Goal: Task Accomplishment & Management: Manage account settings

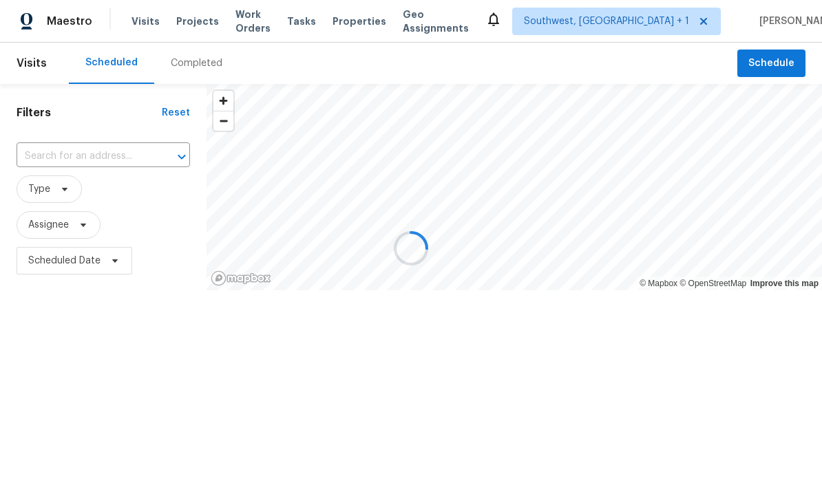
scroll to position [1, 0]
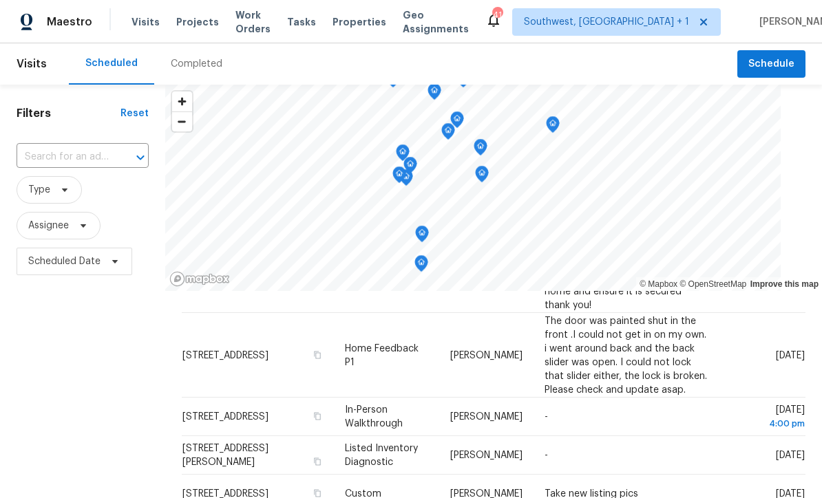
click at [88, 152] on input "text" at bounding box center [64, 157] width 94 height 21
type input "416 28"
click at [84, 182] on li "416 28th St W, Palmetto, FL 34221" at bounding box center [84, 189] width 134 height 23
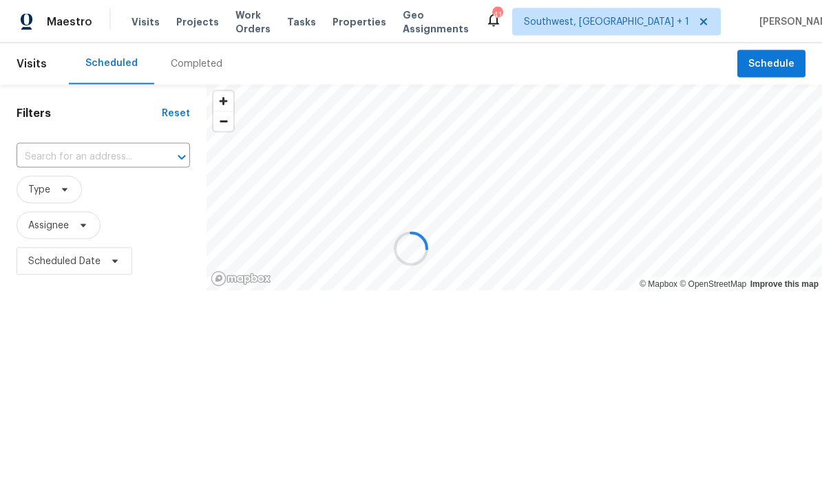
type input "416 28th St W, Palmetto, FL 34221"
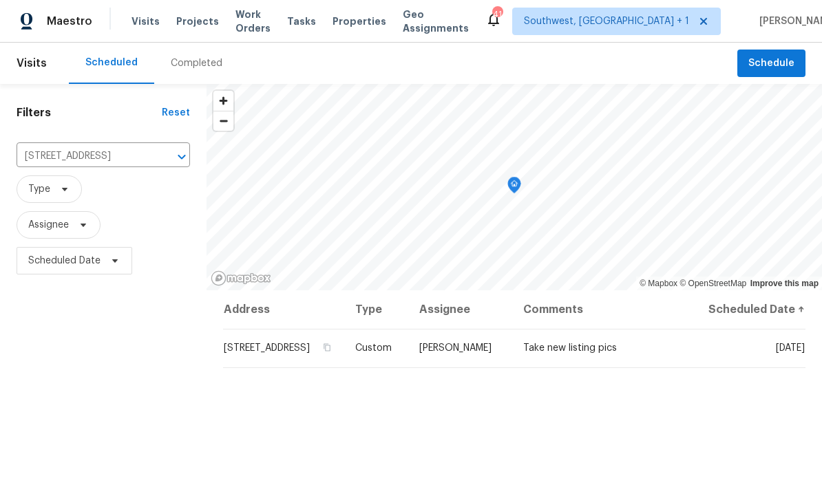
scroll to position [1, 0]
click at [0, 0] on icon at bounding box center [0, 0] width 0 height 0
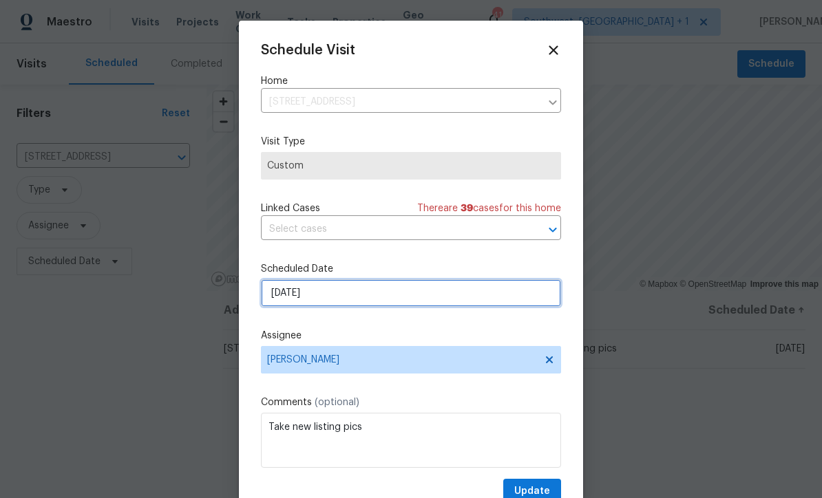
click at [346, 301] on input "[DATE]" at bounding box center [411, 293] width 300 height 28
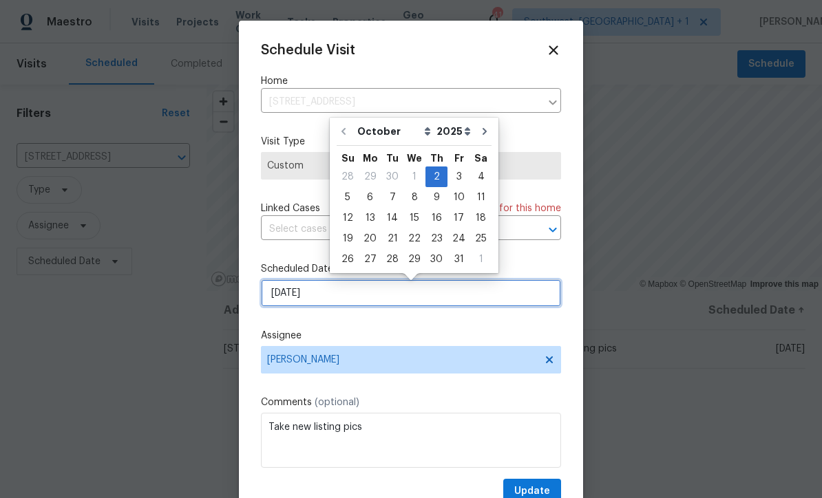
scroll to position [0, 0]
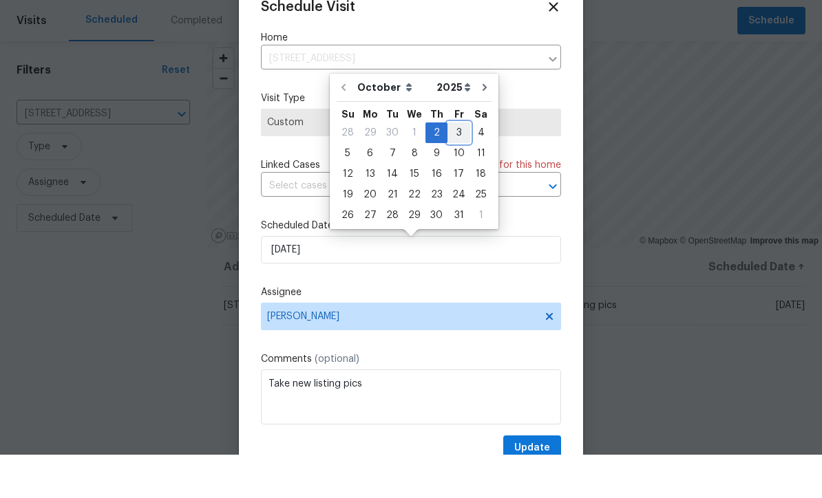
click at [458, 167] on div "3" at bounding box center [458, 176] width 23 height 19
type input "[DATE]"
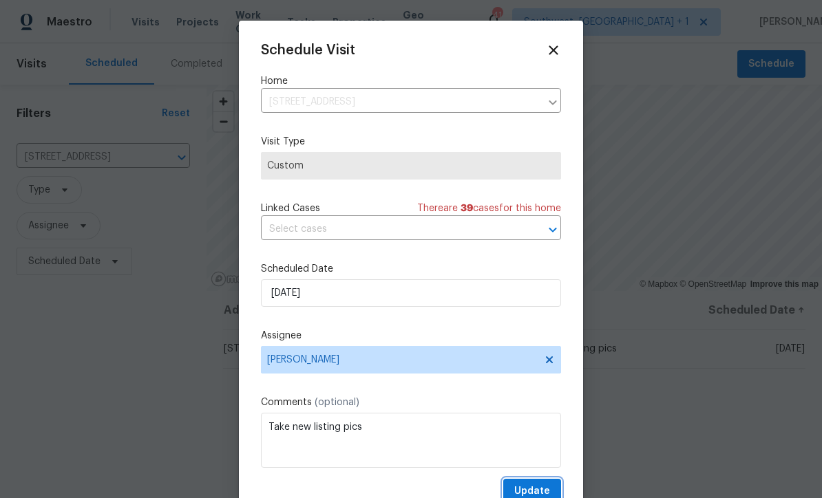
click at [535, 492] on span "Update" at bounding box center [532, 491] width 36 height 17
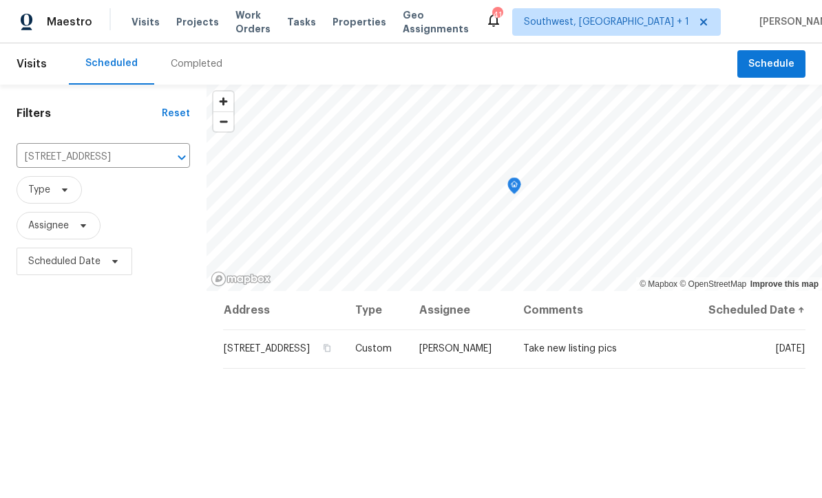
click at [43, 43] on header "Visits Scheduled Completed Schedule" at bounding box center [411, 63] width 822 height 41
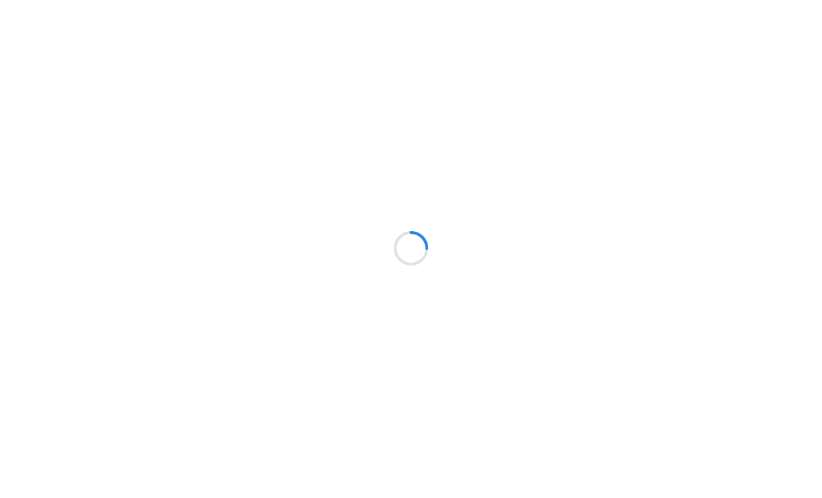
scroll to position [1, 0]
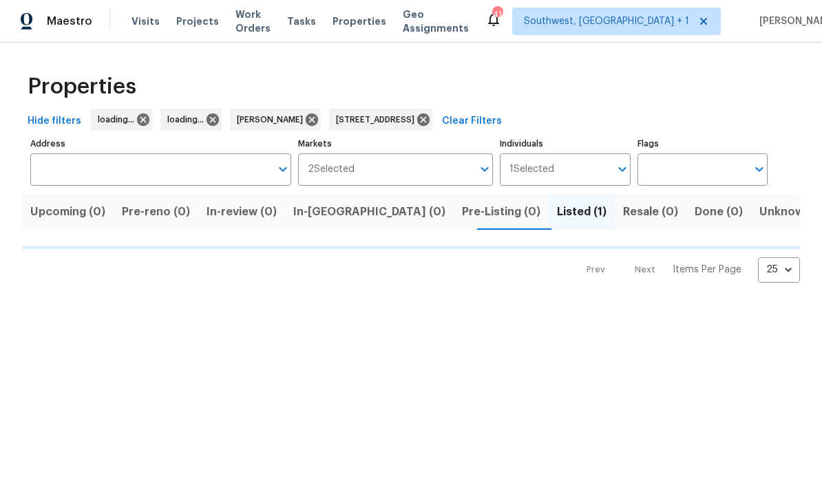
type input "8381 Chelsea Ct North Port FL 34287"
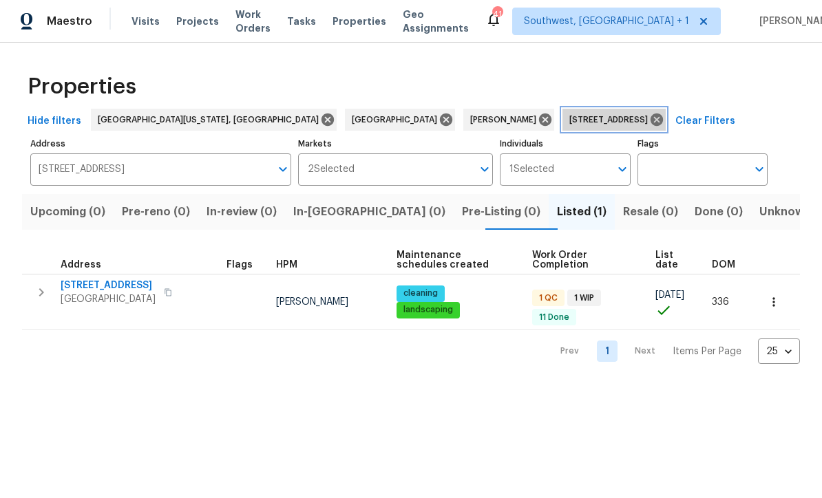
click at [650, 118] on icon at bounding box center [656, 120] width 12 height 12
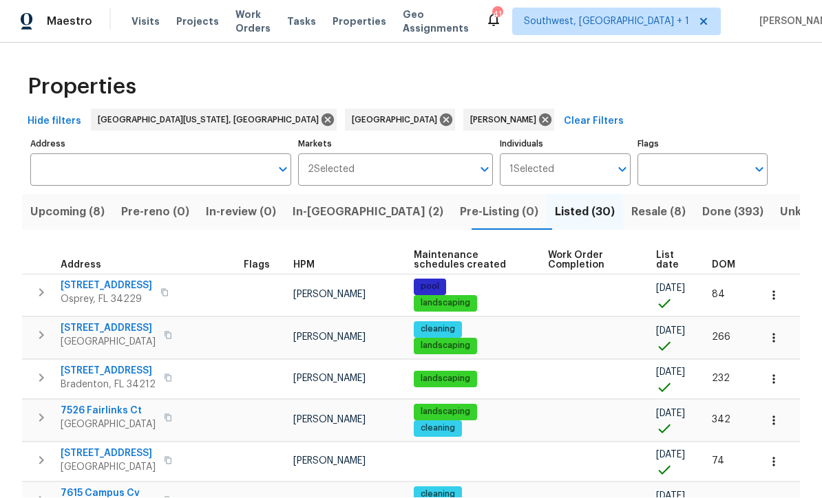
scroll to position [1, 0]
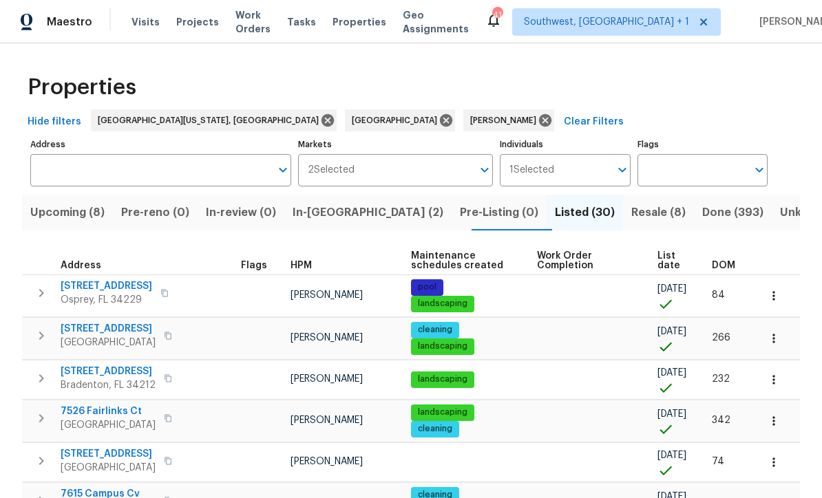
click at [631, 206] on span "Resale (8)" at bounding box center [658, 212] width 54 height 19
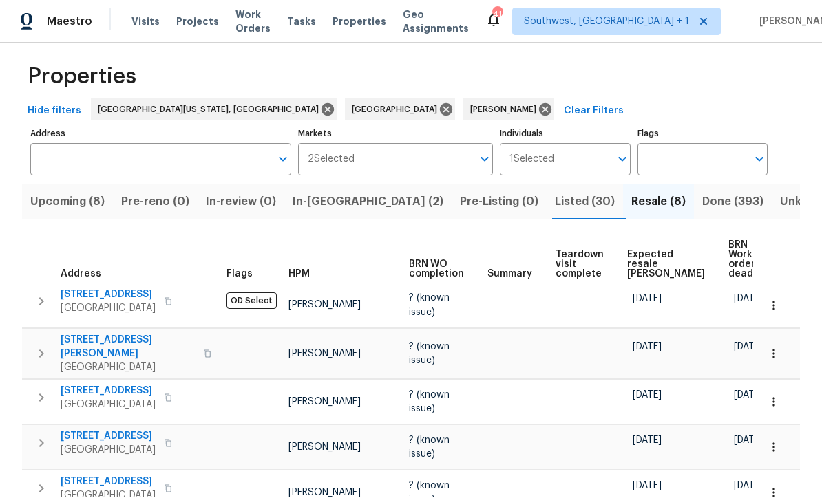
scroll to position [10, 0]
click at [547, 185] on button "Listed (30)" at bounding box center [585, 203] width 76 height 36
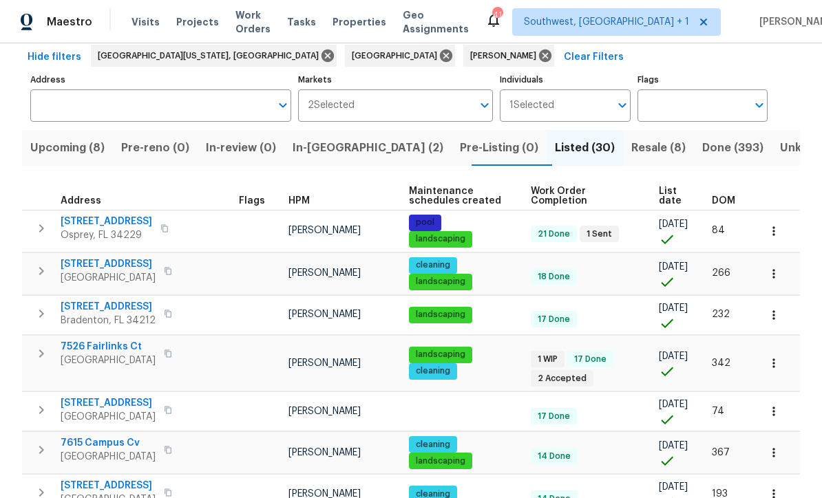
scroll to position [63, 0]
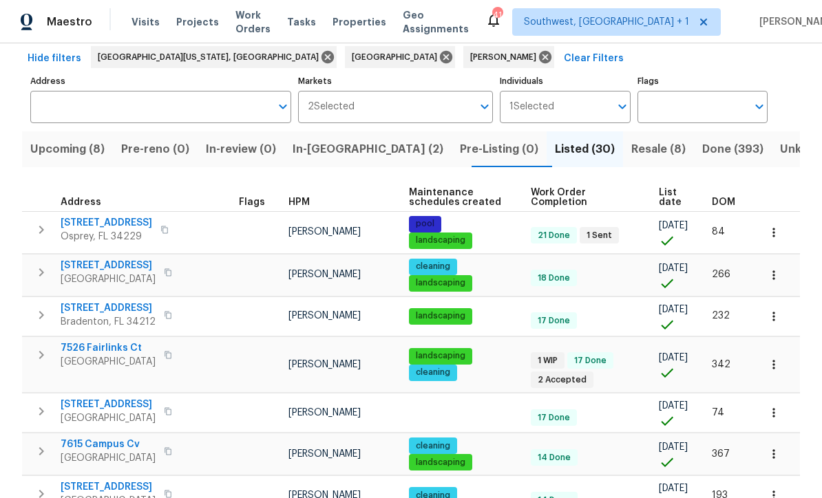
click at [670, 195] on span "List date" at bounding box center [674, 197] width 30 height 19
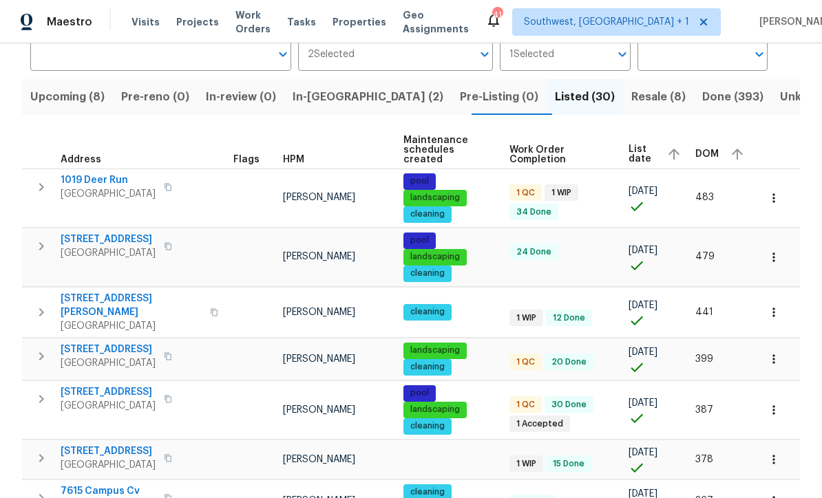
scroll to position [116, 0]
click at [78, 173] on span "1019 Deer Run" at bounding box center [108, 180] width 95 height 14
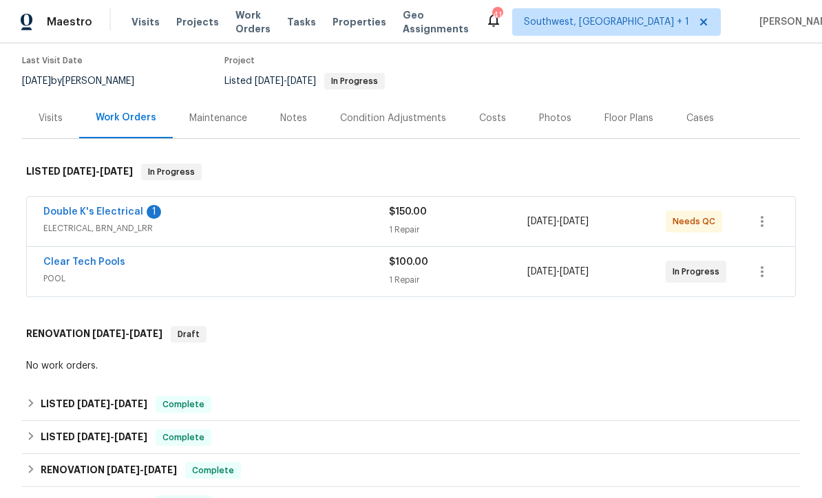
scroll to position [114, 0]
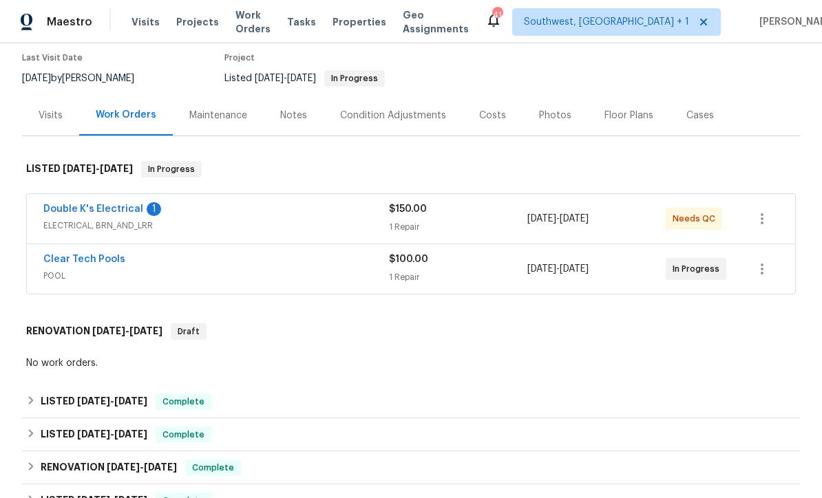
click at [76, 198] on div "Double K's Electrical 1 ELECTRICAL, BRN_AND_LRR $150.00 1 Repair 10/1/2025 - 10…" at bounding box center [411, 219] width 768 height 50
click at [71, 205] on link "Double K's Electrical" at bounding box center [93, 209] width 100 height 10
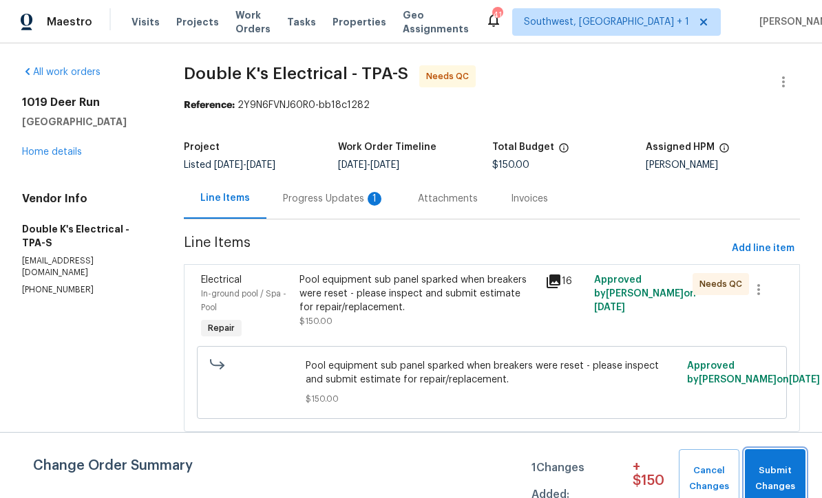
click at [769, 463] on button "Submit Changes" at bounding box center [775, 478] width 61 height 59
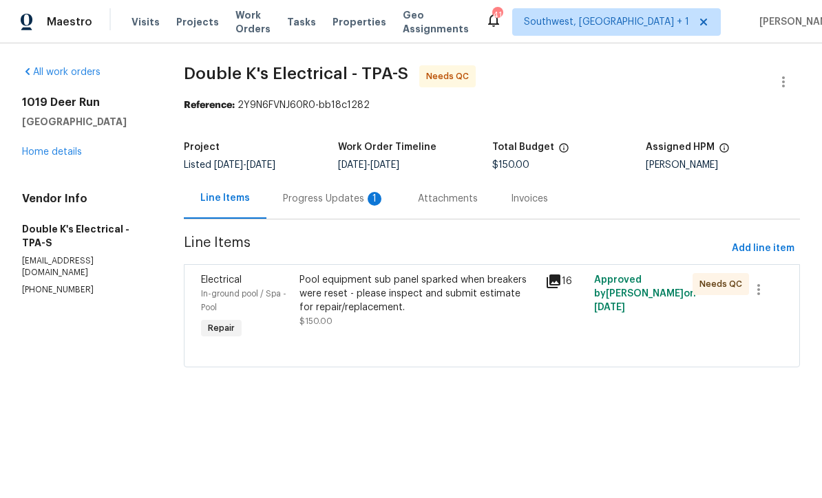
click at [278, 197] on div "Progress Updates 1" at bounding box center [333, 198] width 135 height 41
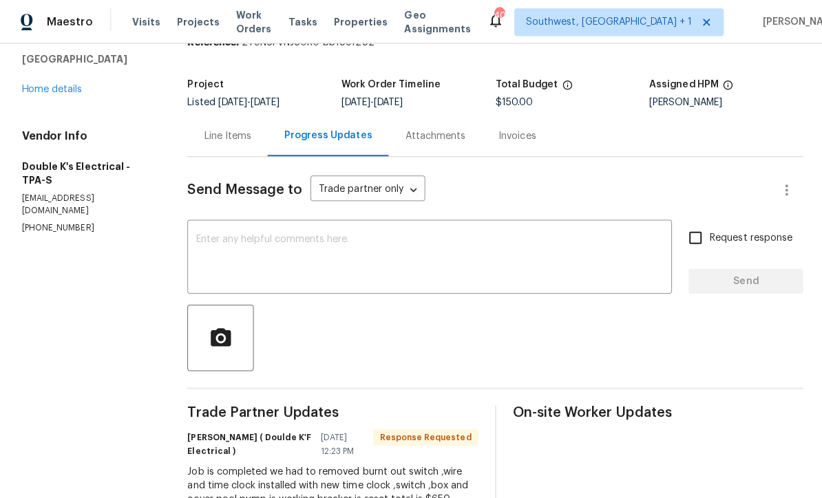
scroll to position [40, 0]
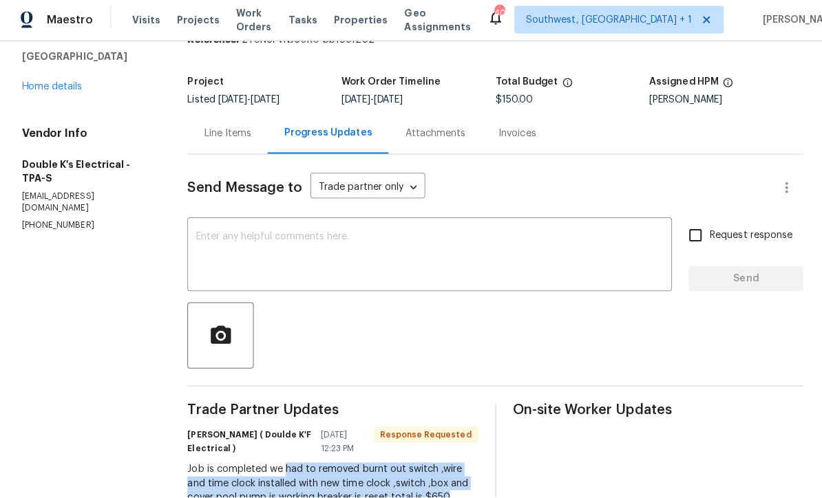
copy div "had to removed burnt out switch ,wire and time clock installed with new time cl…"
click at [210, 115] on div "Line Items" at bounding box center [227, 135] width 80 height 41
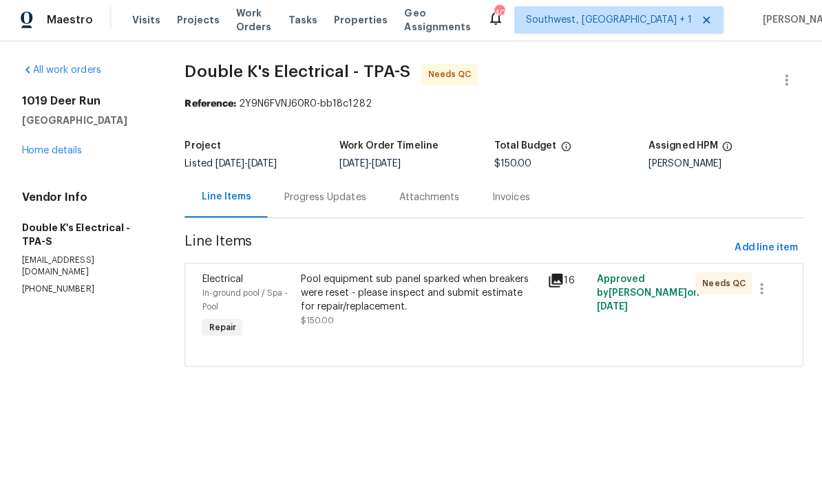
click at [426, 320] on div "Pool equipment sub panel sparked when breakers were reset - please inspect and …" at bounding box center [417, 300] width 237 height 55
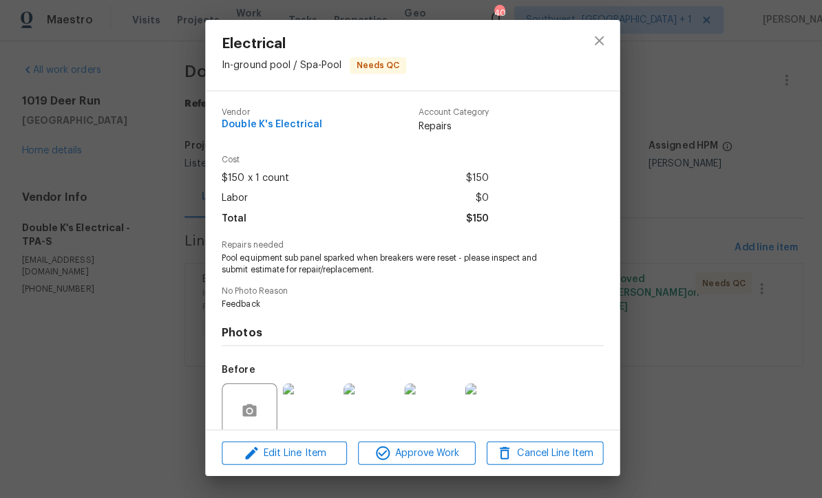
click at [314, 458] on span "Edit Line Item" at bounding box center [283, 453] width 116 height 17
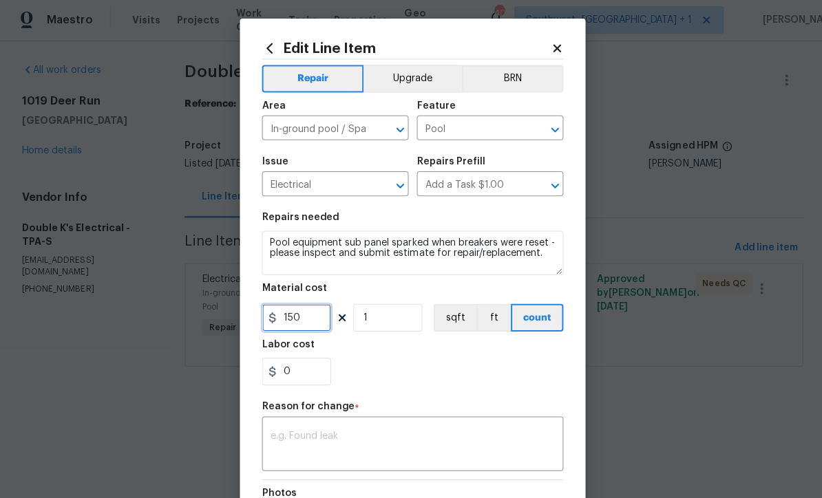
click at [318, 317] on input "150" at bounding box center [295, 319] width 69 height 28
type input "650"
click at [369, 442] on textarea at bounding box center [411, 446] width 284 height 29
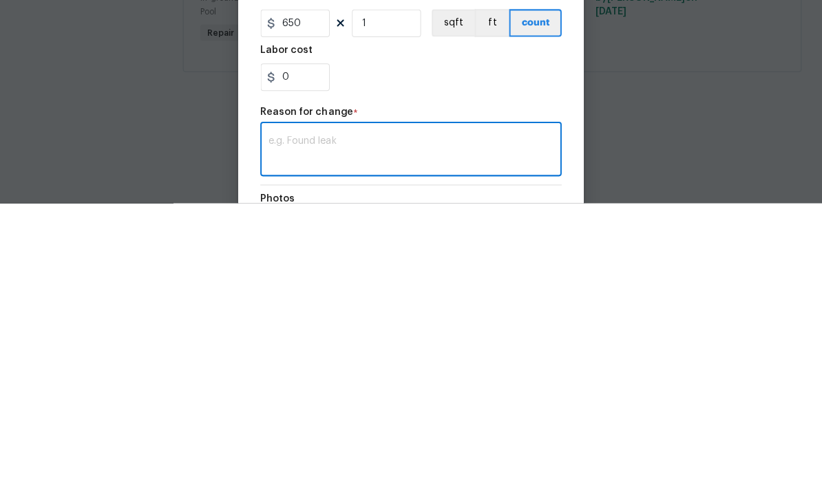
click at [297, 432] on textarea at bounding box center [411, 446] width 284 height 29
paste textarea "had to removed burnt out switch ,wire and time clock installed with new time cl…"
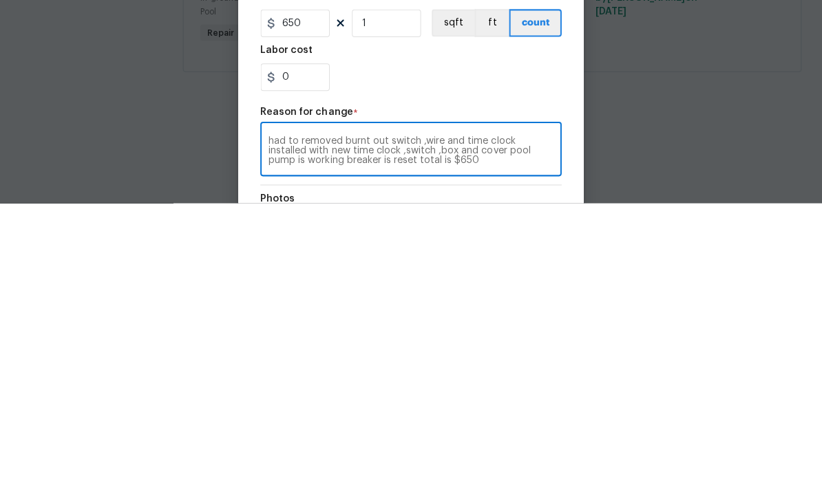
click at [303, 432] on textarea "had to removed burnt out switch ,wire and time clock installed with new time cl…" at bounding box center [411, 446] width 284 height 29
click at [421, 432] on textarea "Remove burnt out switch ,wire and time clock installed with new time clock ,swi…" at bounding box center [411, 446] width 284 height 29
click at [297, 432] on textarea "Remove burnt out switch ,wire and time clock installed with new time clock ,swi…" at bounding box center [411, 446] width 284 height 29
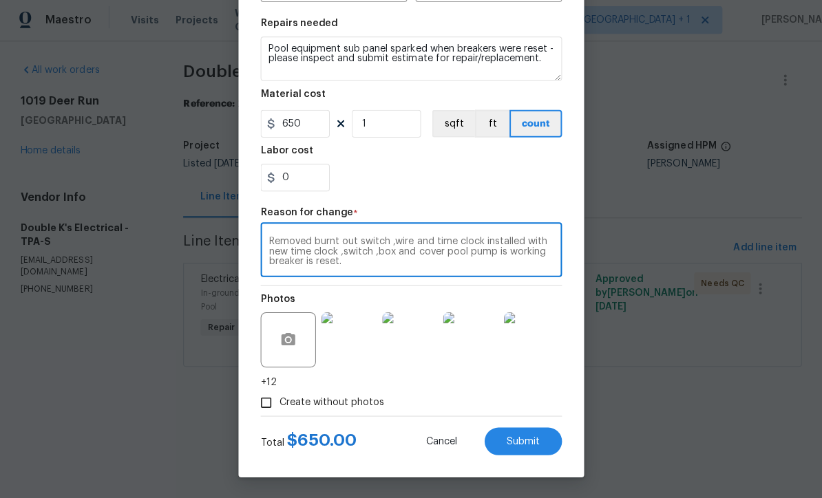
scroll to position [196, 0]
type textarea "Removed burnt out switch ,wire and time clock installed with new time clock ,sw…"
click at [525, 444] on span "Submit" at bounding box center [522, 442] width 33 height 10
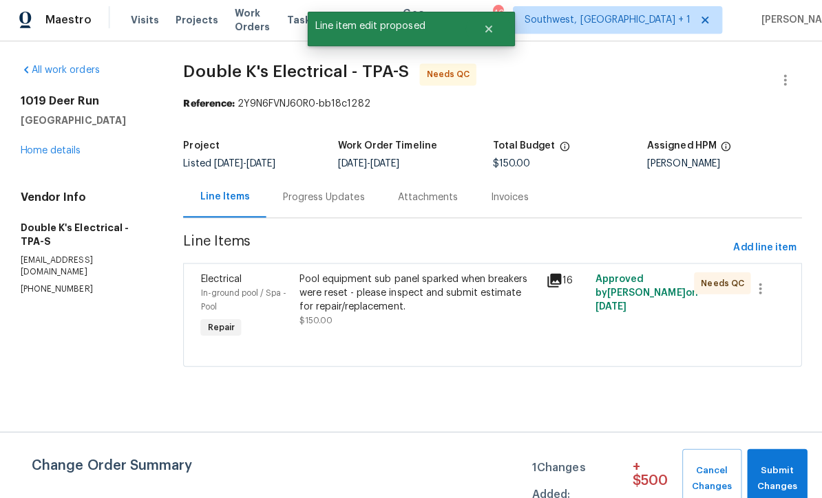
scroll to position [0, 0]
click at [775, 468] on span "Submit Changes" at bounding box center [775, 479] width 46 height 32
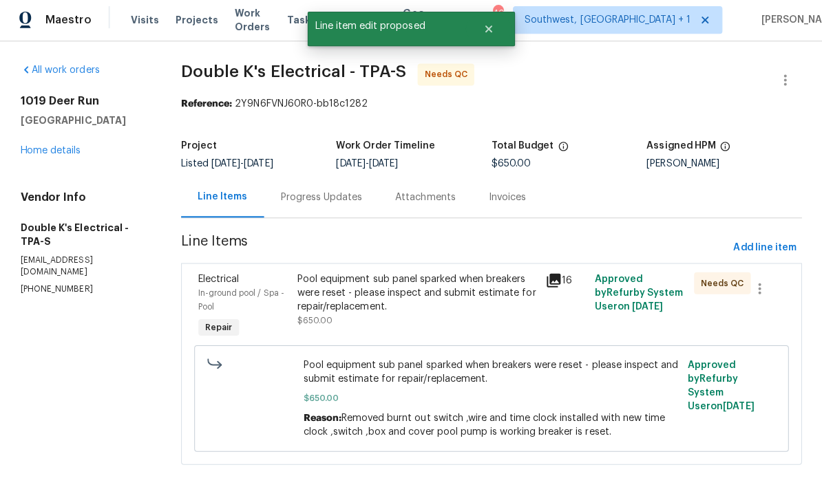
click at [399, 306] on div "Pool equipment sub panel sparked when breakers were reset - please inspect and …" at bounding box center [416, 293] width 238 height 41
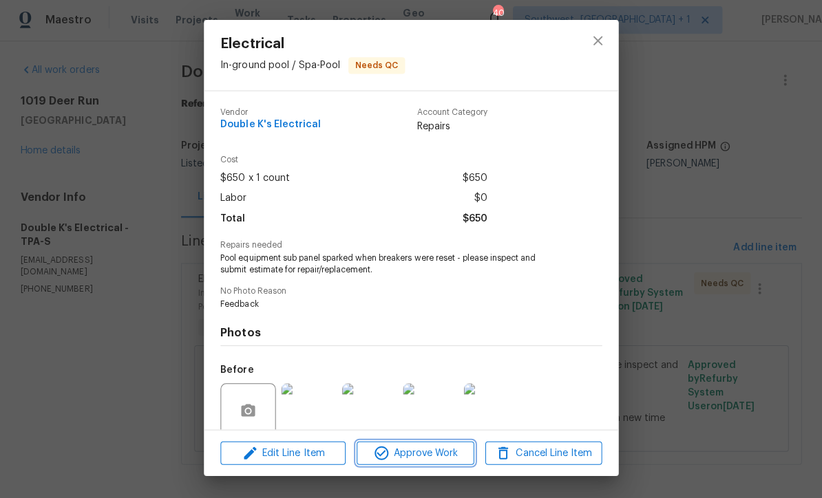
click at [414, 456] on span "Approve Work" at bounding box center [415, 453] width 108 height 17
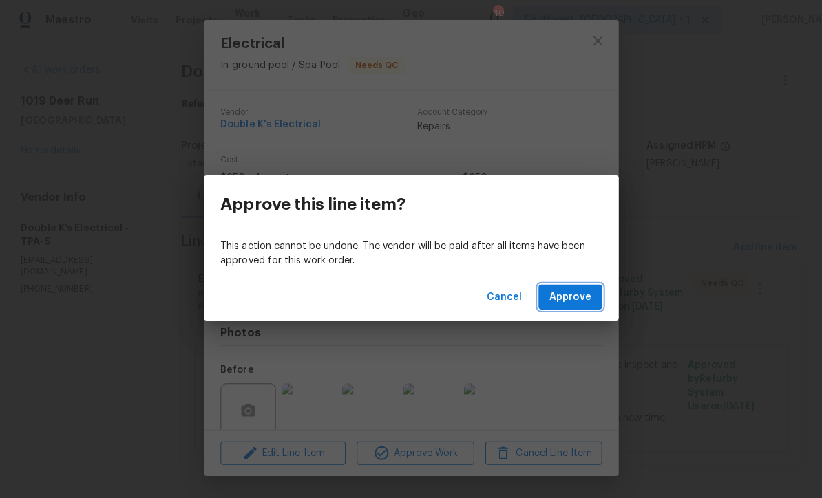
click at [575, 286] on button "Approve" at bounding box center [569, 298] width 63 height 25
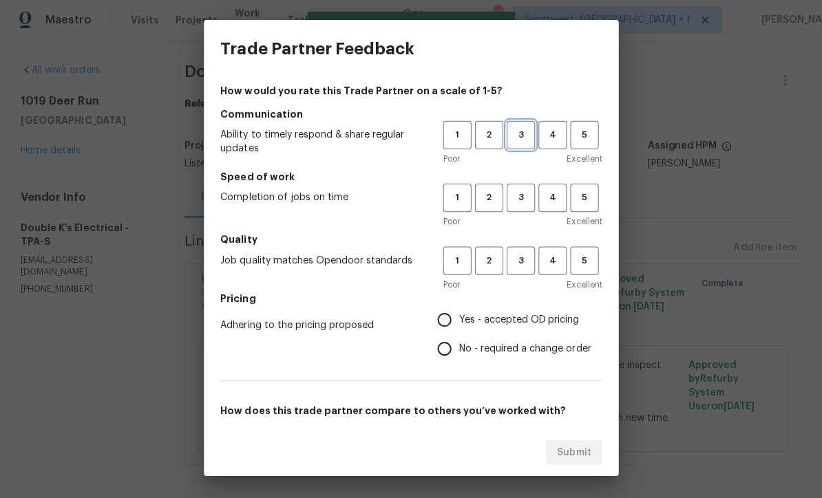
click at [513, 134] on span "3" at bounding box center [519, 137] width 25 height 16
click at [527, 199] on span "3" at bounding box center [519, 199] width 25 height 16
click at [528, 263] on span "3" at bounding box center [519, 262] width 25 height 16
click at [443, 315] on input "Yes - accepted OD pricing" at bounding box center [444, 320] width 29 height 29
radio input "true"
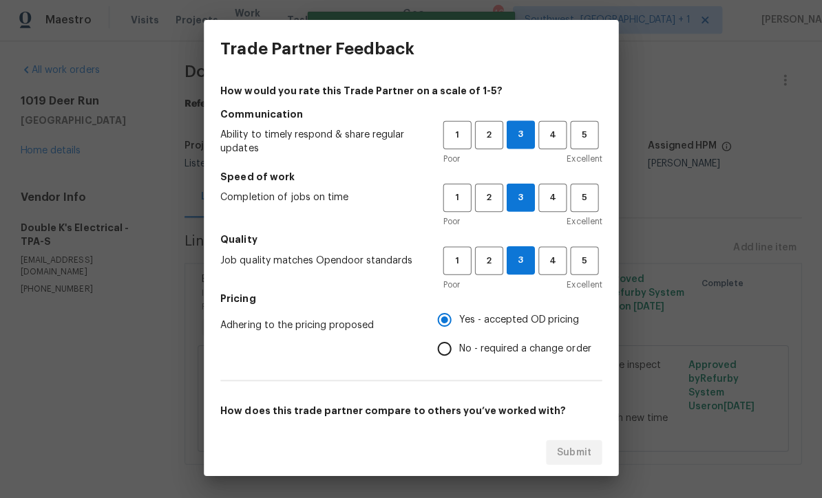
scroll to position [8, 0]
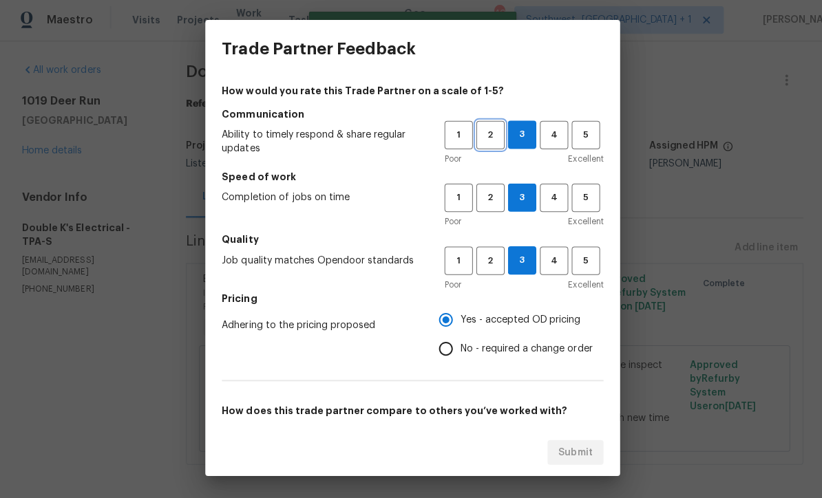
click at [495, 139] on span "2" at bounding box center [488, 137] width 25 height 16
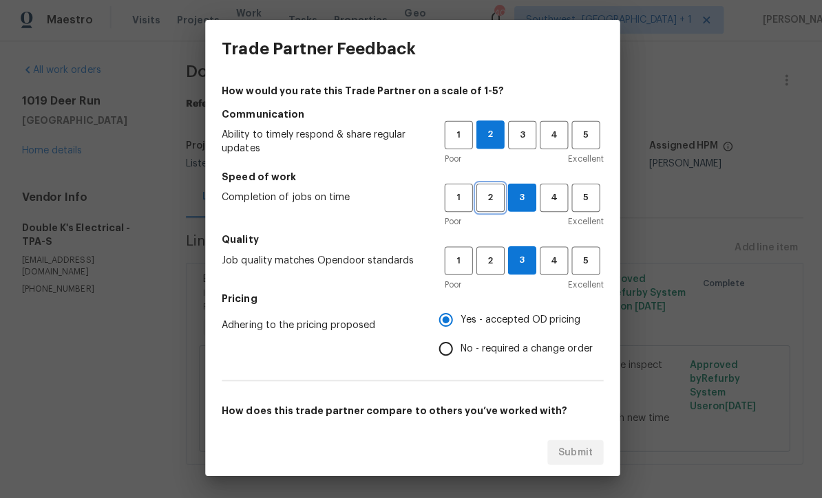
click at [493, 193] on span "2" at bounding box center [488, 199] width 25 height 16
click at [521, 195] on span "3" at bounding box center [519, 199] width 25 height 16
click at [485, 199] on span "2" at bounding box center [488, 199] width 25 height 16
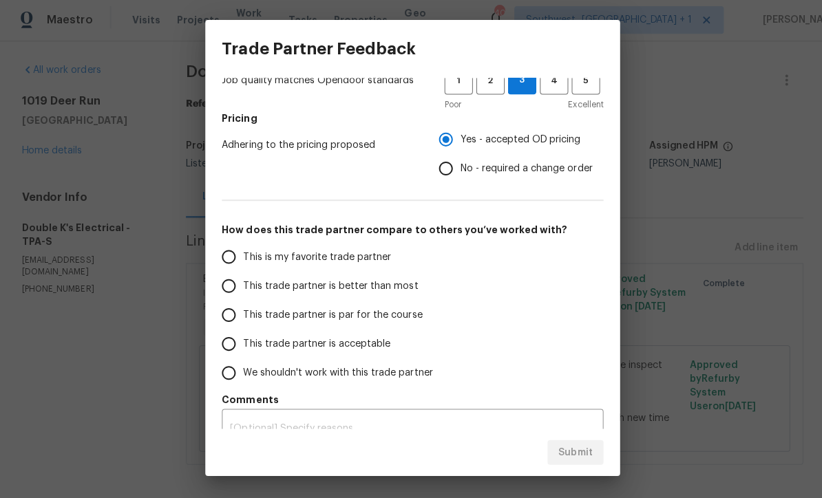
scroll to position [179, 0]
click at [225, 291] on input "This trade partner is better than most" at bounding box center [227, 287] width 29 height 29
click at [575, 454] on span "Submit" at bounding box center [573, 453] width 34 height 17
radio input "true"
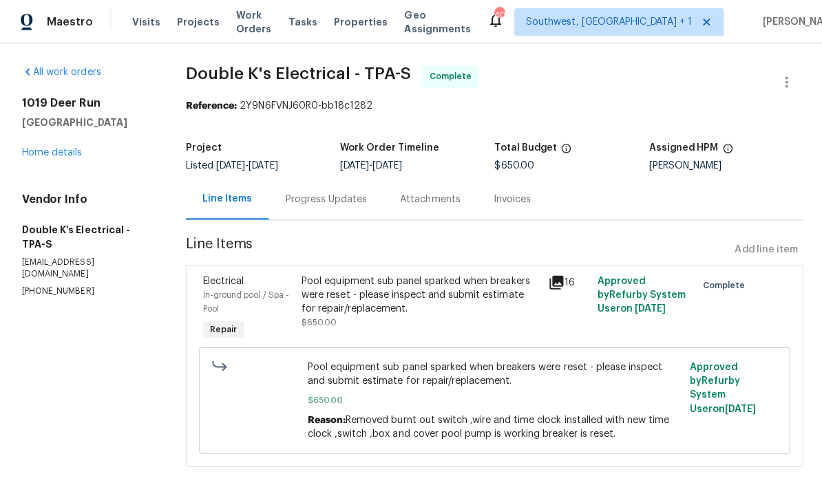
click at [41, 156] on link "Home details" at bounding box center [52, 152] width 60 height 10
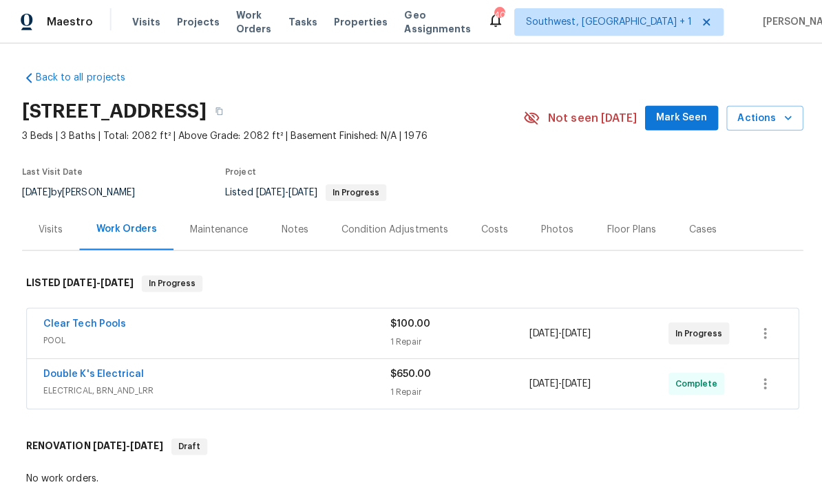
click at [63, 324] on link "Clear Tech Pools" at bounding box center [84, 323] width 82 height 10
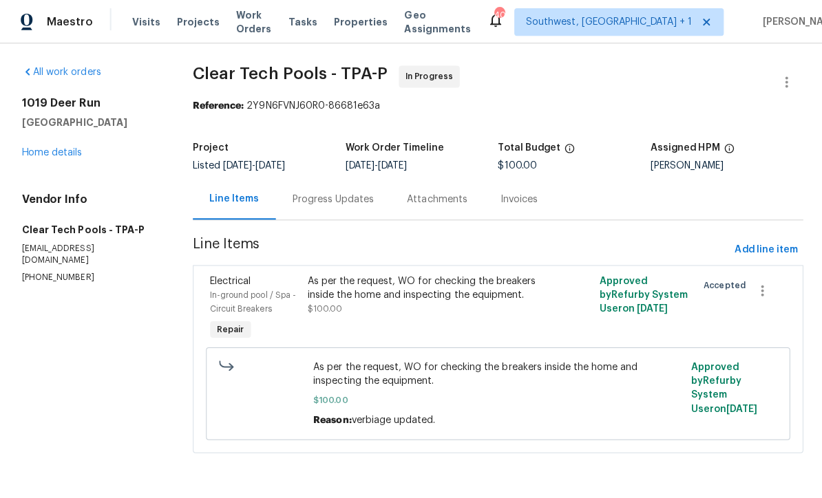
click at [301, 198] on div "Progress Updates" at bounding box center [331, 199] width 81 height 14
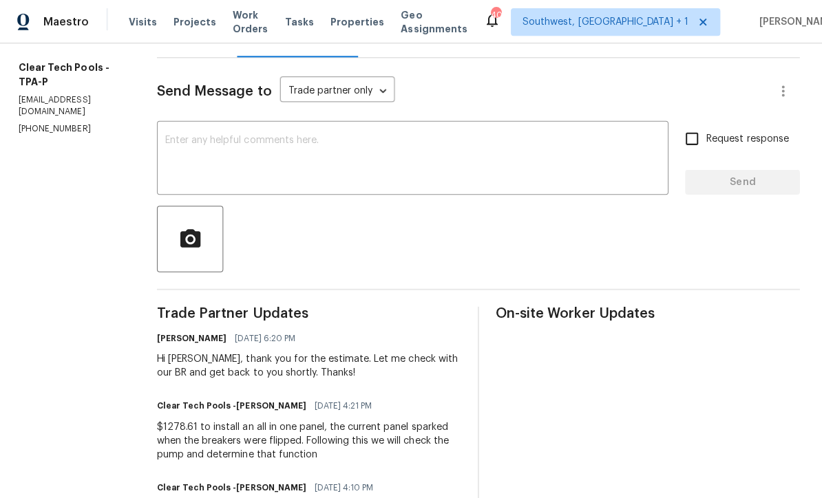
scroll to position [142, 0]
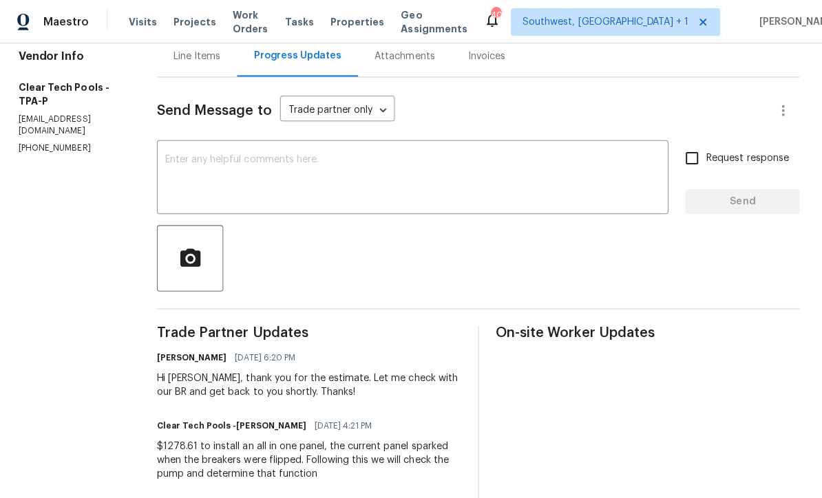
click at [235, 158] on textarea at bounding box center [414, 178] width 493 height 48
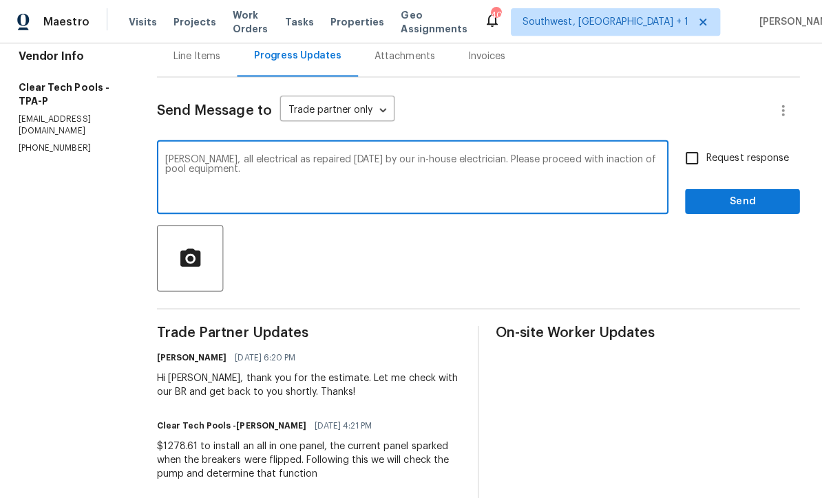
click at [596, 161] on textarea "[PERSON_NAME], all electrical as repaired [DATE] by our in-house electrician. P…" at bounding box center [414, 178] width 493 height 48
type textarea "[PERSON_NAME], all electrical as repaired [DATE] by our in-house electrician. P…"
click at [695, 160] on input "Request response" at bounding box center [692, 157] width 29 height 29
checkbox input "true"
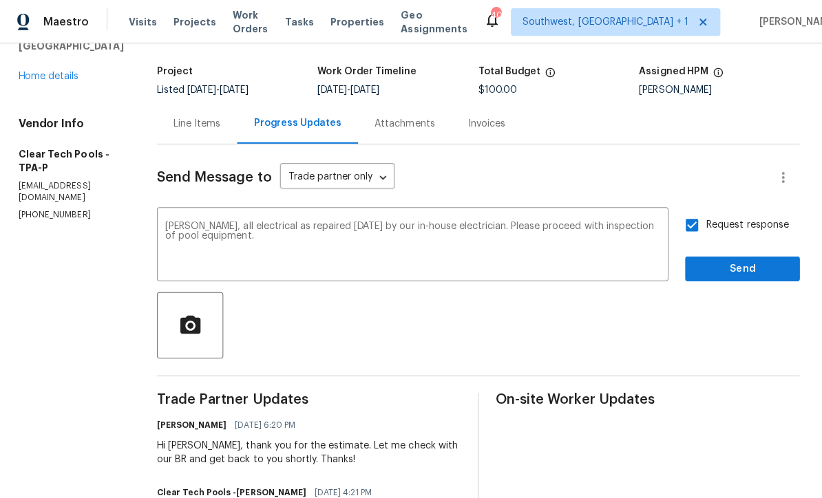
scroll to position [56, 0]
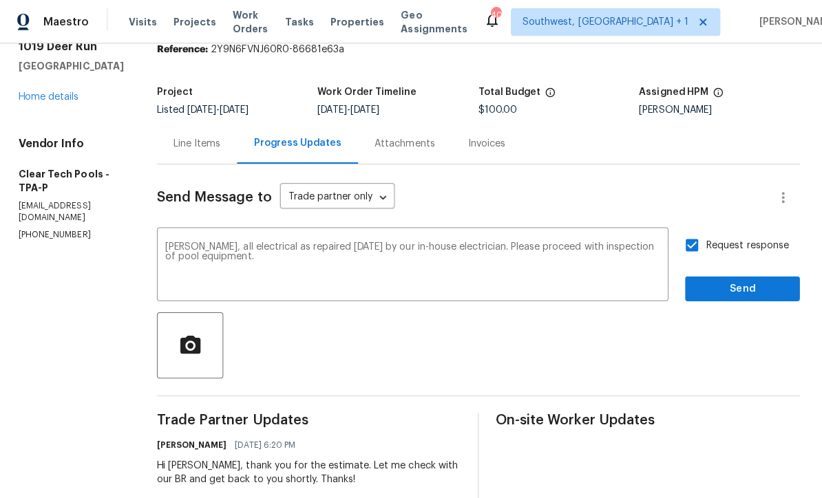
click at [399, 261] on textarea "[PERSON_NAME], all electrical as repaired [DATE] by our in-house electrician. P…" at bounding box center [414, 265] width 493 height 48
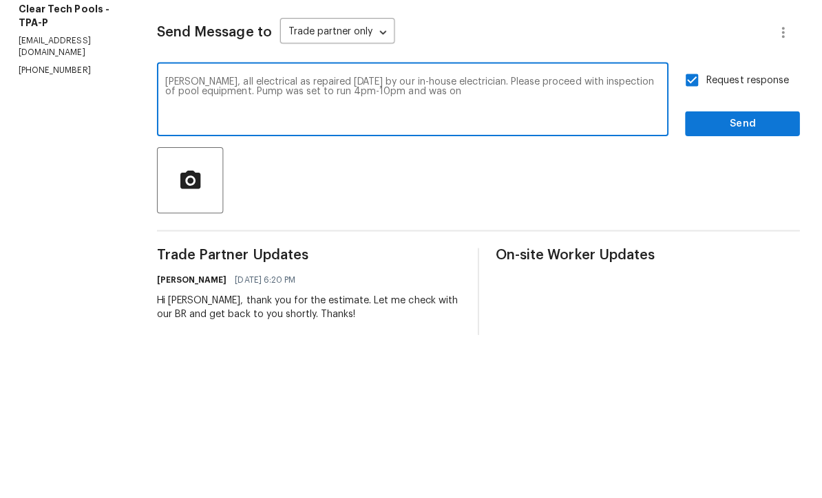
click at [290, 241] on textarea "[PERSON_NAME], all electrical as repaired [DATE] by our in-house electrician. P…" at bounding box center [414, 265] width 493 height 48
click at [485, 241] on textarea "[PERSON_NAME], all electrical as repaired [DATE] by our in-house electrician. P…" at bounding box center [414, 265] width 493 height 48
click at [276, 241] on textarea "[PERSON_NAME], all electrical as repaired [DATE] by our in-house electrician. P…" at bounding box center [414, 265] width 493 height 48
type textarea "[PERSON_NAME], all electrical was repaired [DATE] by our in-house electrician. …"
click at [735, 279] on span "Send" at bounding box center [743, 287] width 92 height 17
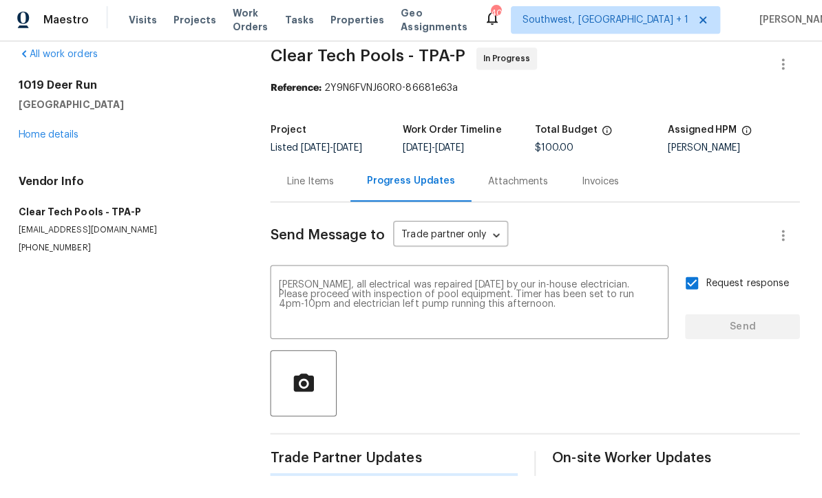
scroll to position [0, 0]
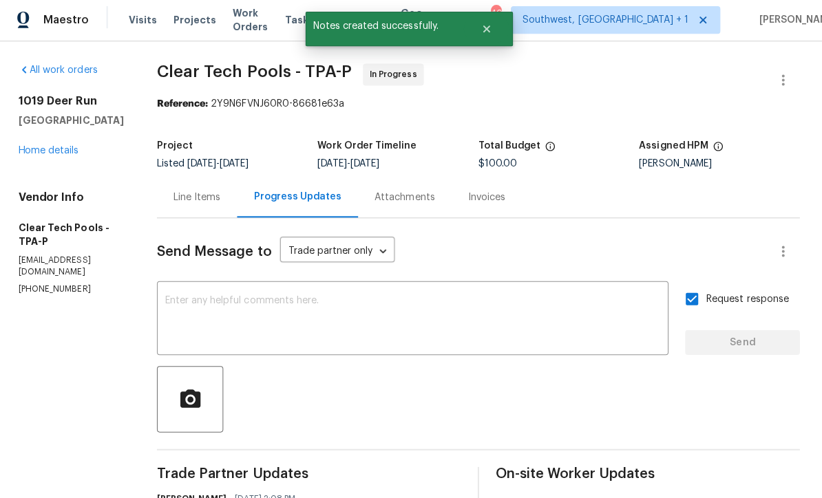
click at [37, 122] on div "[STREET_ADDRESS] Home details" at bounding box center [74, 127] width 105 height 63
click at [30, 147] on link "Home details" at bounding box center [52, 152] width 60 height 10
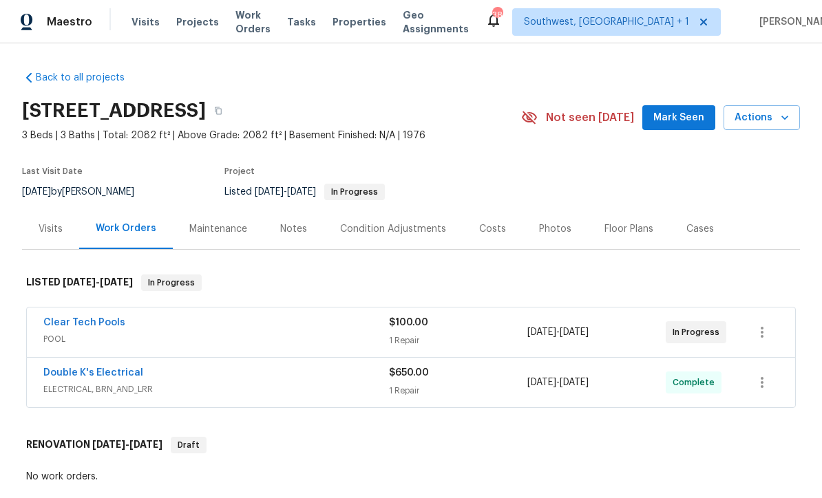
click at [191, 28] on span "Projects" at bounding box center [197, 22] width 43 height 14
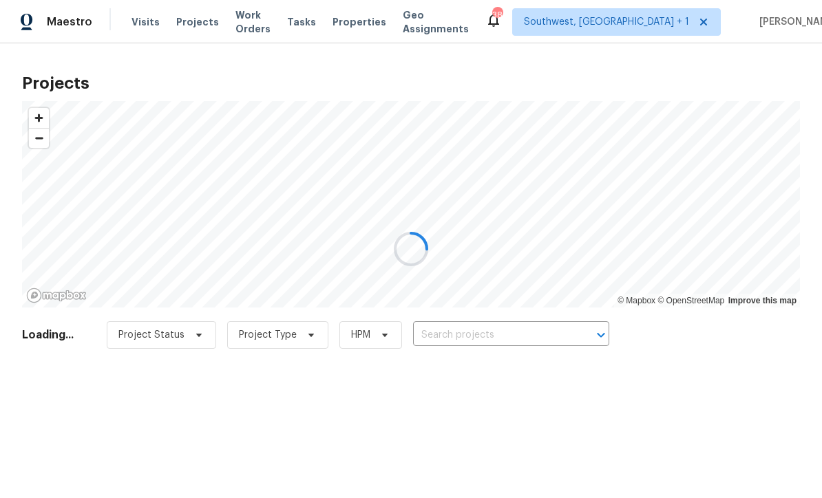
click at [500, 339] on div at bounding box center [411, 249] width 822 height 498
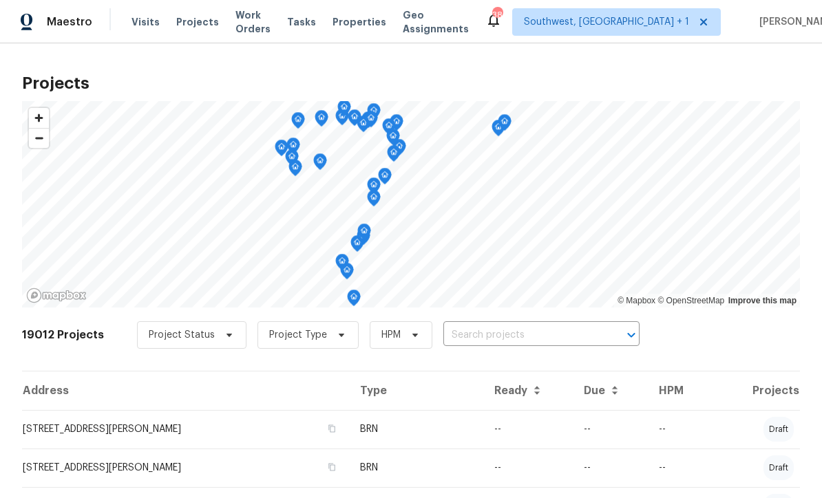
click at [500, 336] on input "text" at bounding box center [522, 335] width 158 height 21
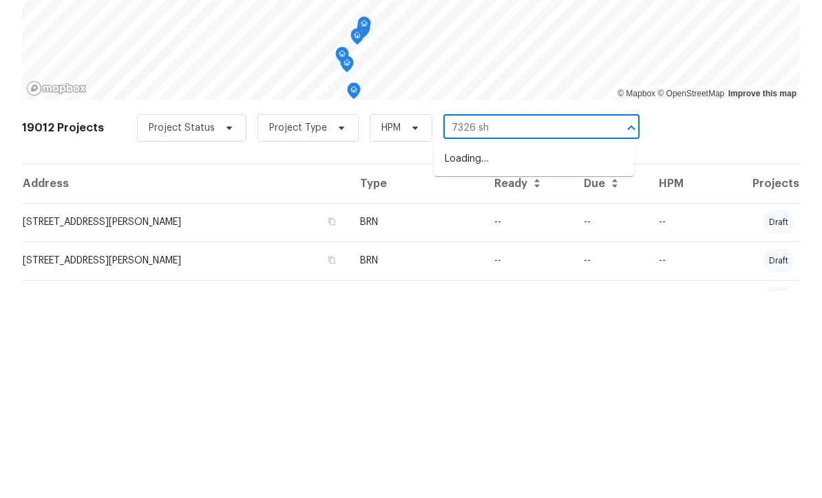
type input "7326 she"
click at [542, 355] on li "7326 Shepherd St, Sarasota, FL 34243" at bounding box center [534, 366] width 200 height 23
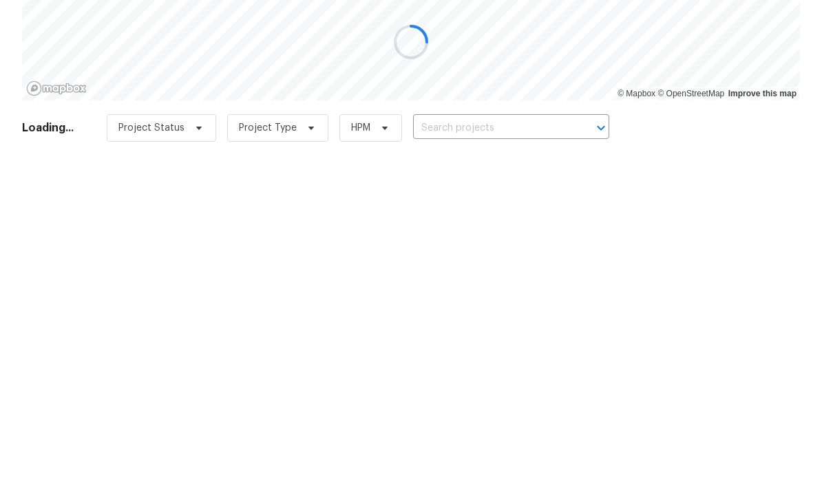
type input "7326 Shepherd St, Sarasota, FL 34243"
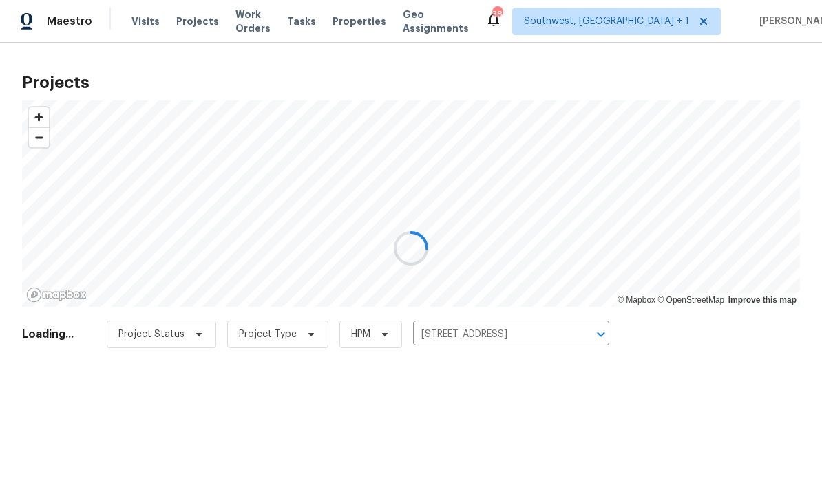
scroll to position [1, 0]
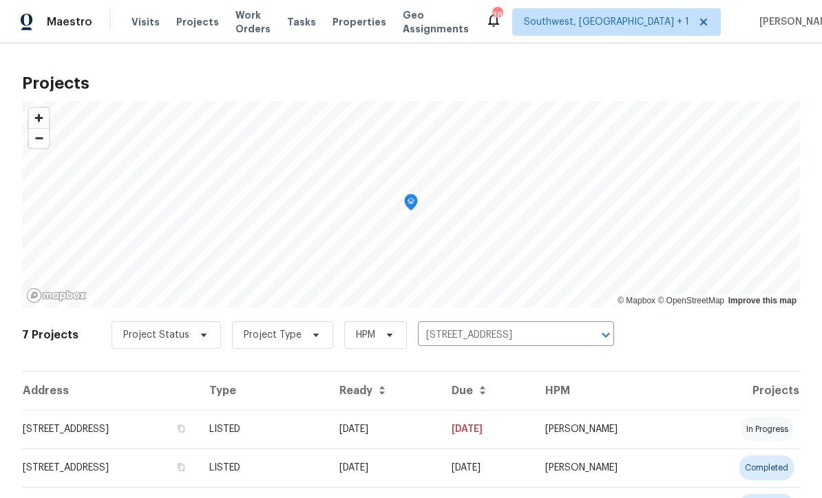
click at [441, 430] on td "08/12/25" at bounding box center [384, 429] width 112 height 39
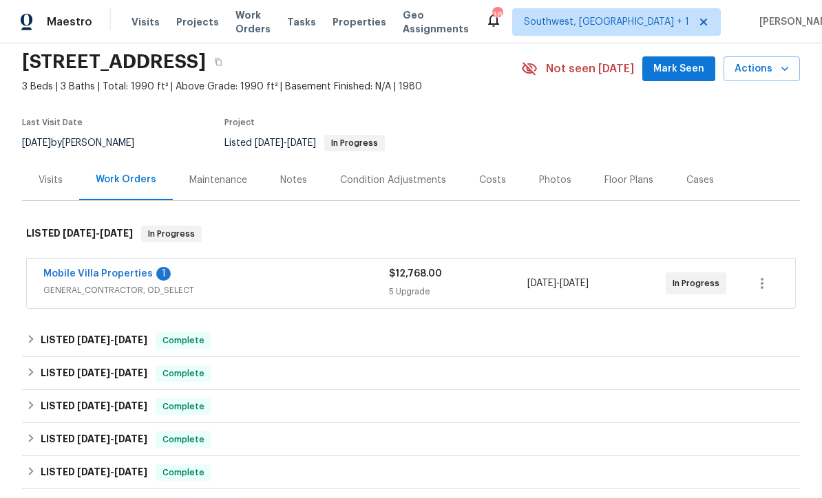
scroll to position [98, 0]
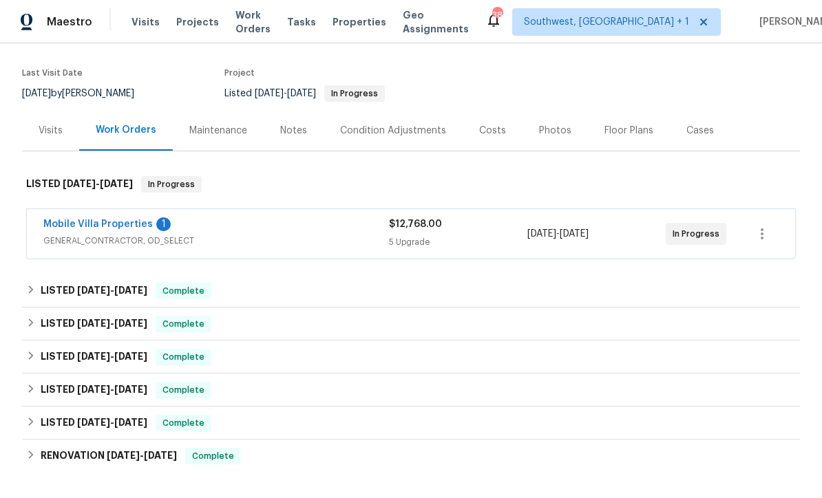
click at [120, 227] on link "Mobile Villa Properties" at bounding box center [97, 225] width 109 height 10
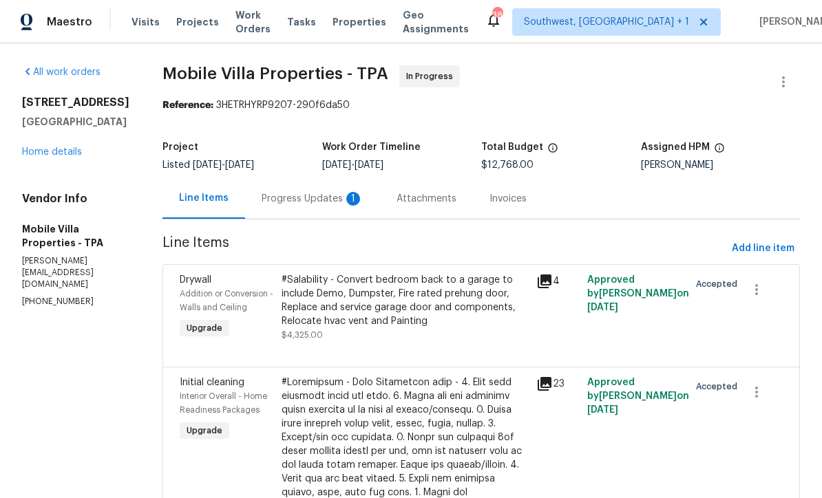
click at [266, 195] on div "Progress Updates 1" at bounding box center [313, 199] width 102 height 14
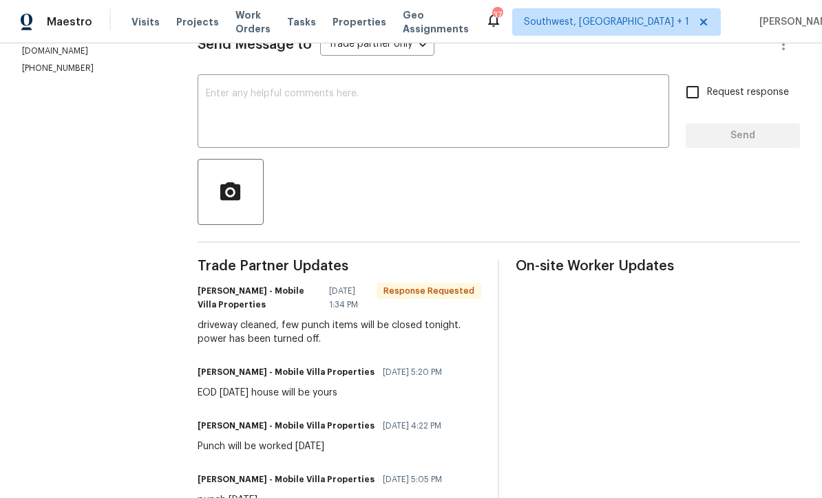
scroll to position [206, 0]
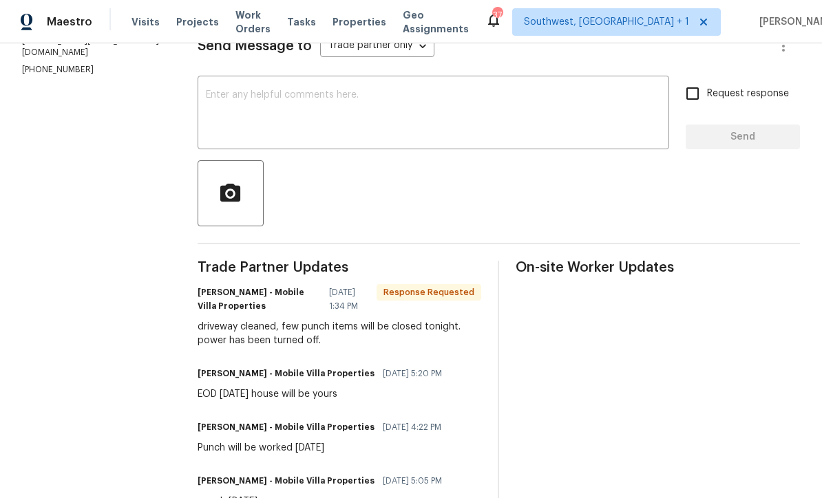
click at [315, 103] on textarea at bounding box center [433, 114] width 455 height 48
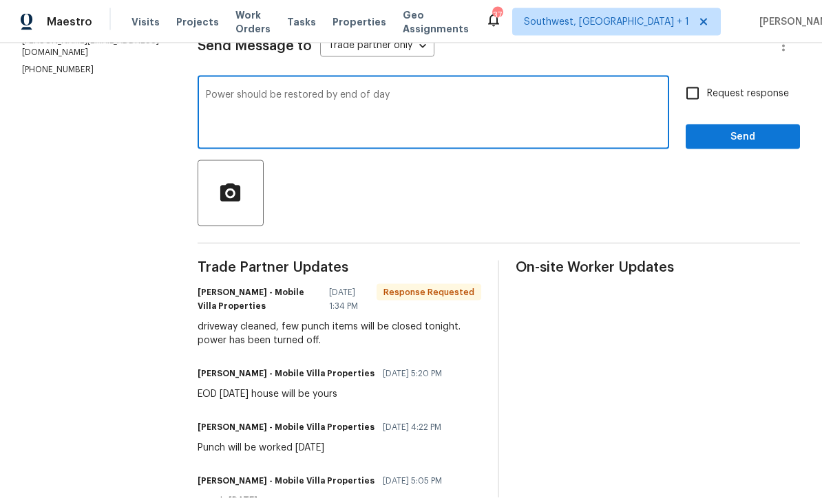
type textarea "Power should be restored by end of day"
click at [703, 99] on input "Request response" at bounding box center [692, 93] width 29 height 29
checkbox input "true"
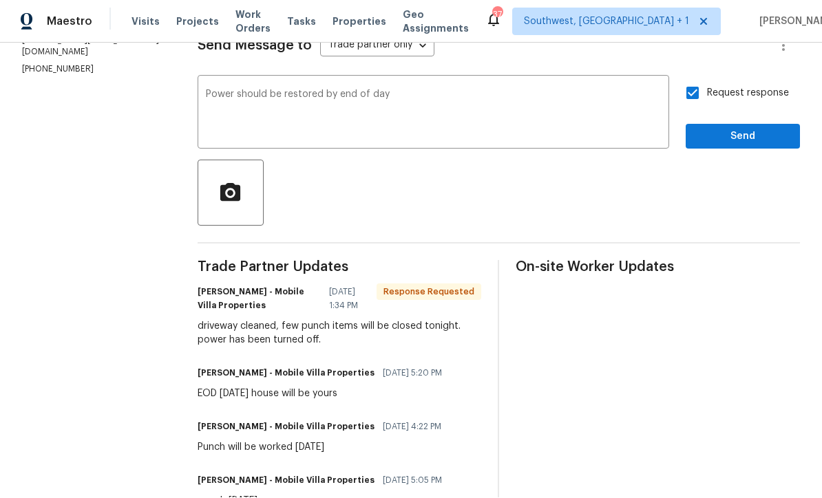
scroll to position [1, 0]
click at [749, 141] on span "Send" at bounding box center [743, 137] width 92 height 17
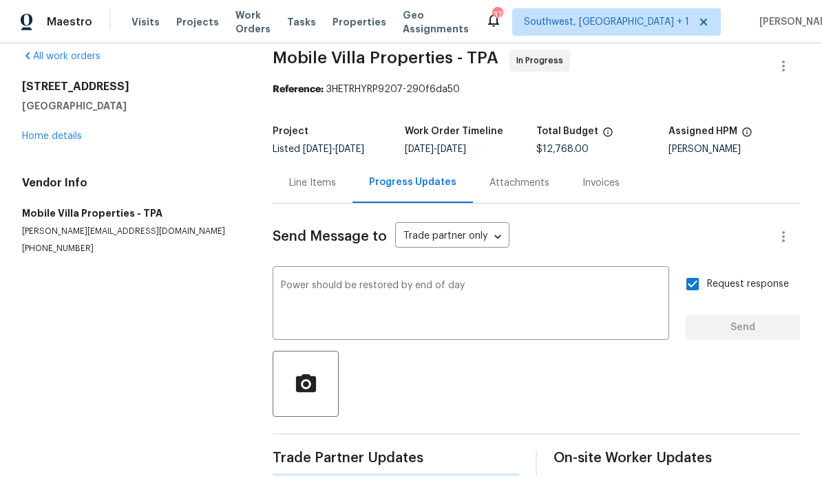
scroll to position [0, 0]
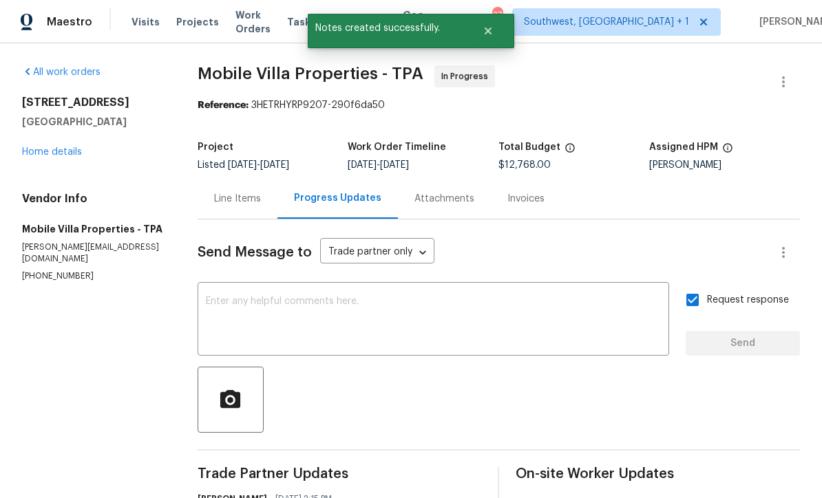
click at [250, 201] on div "Line Items" at bounding box center [237, 199] width 47 height 14
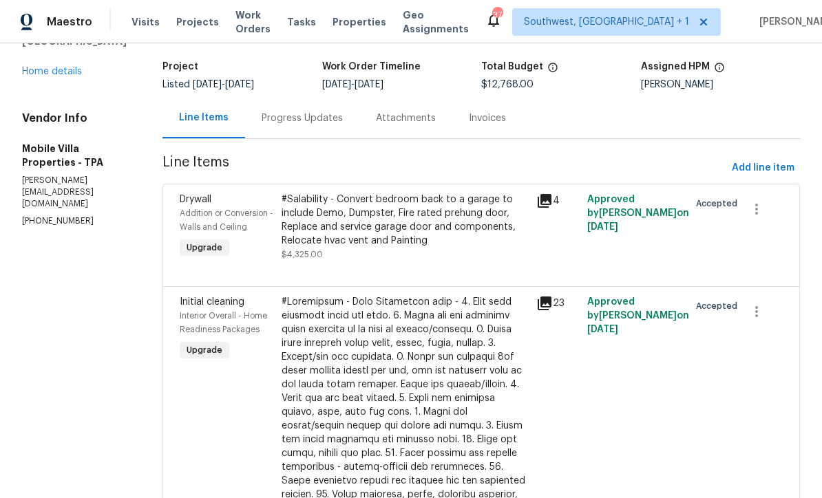
scroll to position [74, 0]
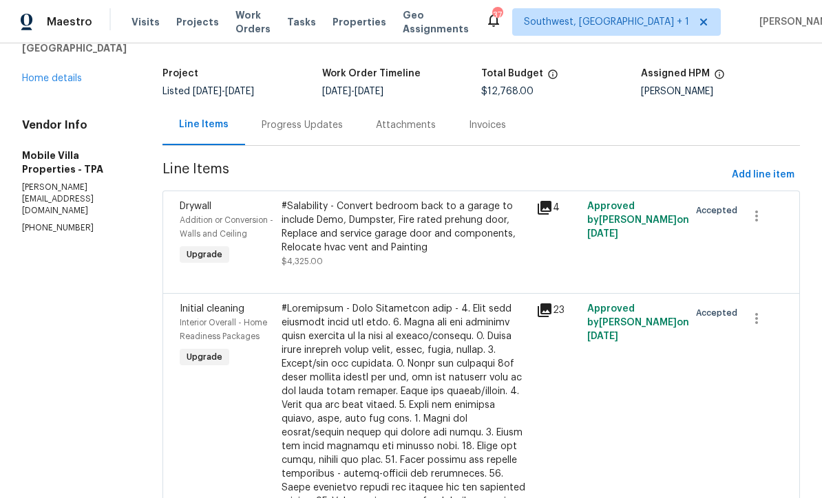
click at [421, 251] on div "#Salability - Convert bedroom back to a garage to include Demo, Dumpster, Fire …" at bounding box center [405, 227] width 246 height 55
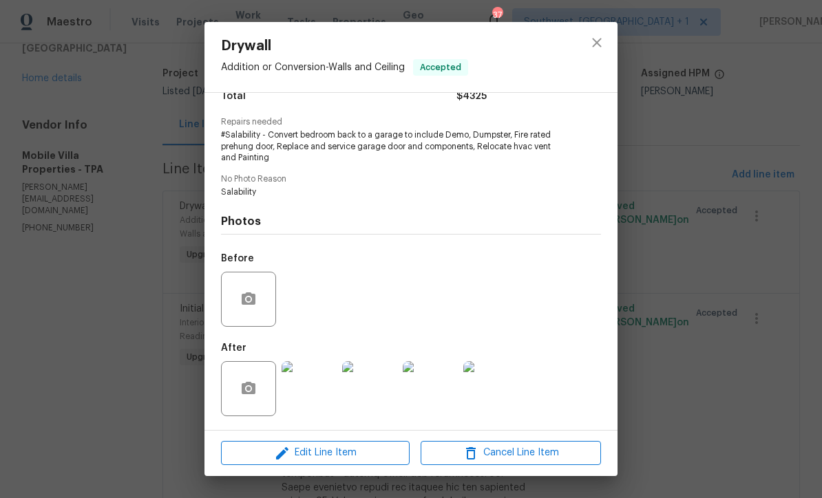
scroll to position [127, 0]
click at [364, 460] on span "Edit Line Item" at bounding box center [315, 453] width 180 height 17
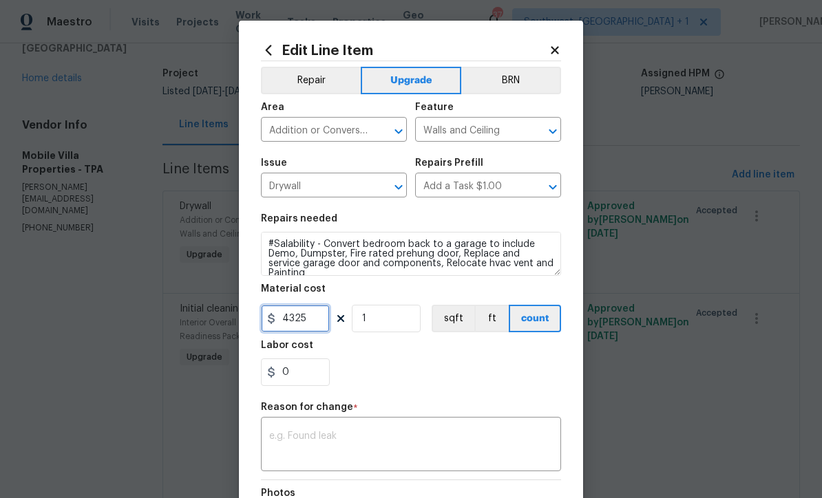
click at [328, 324] on input "4325" at bounding box center [295, 319] width 69 height 28
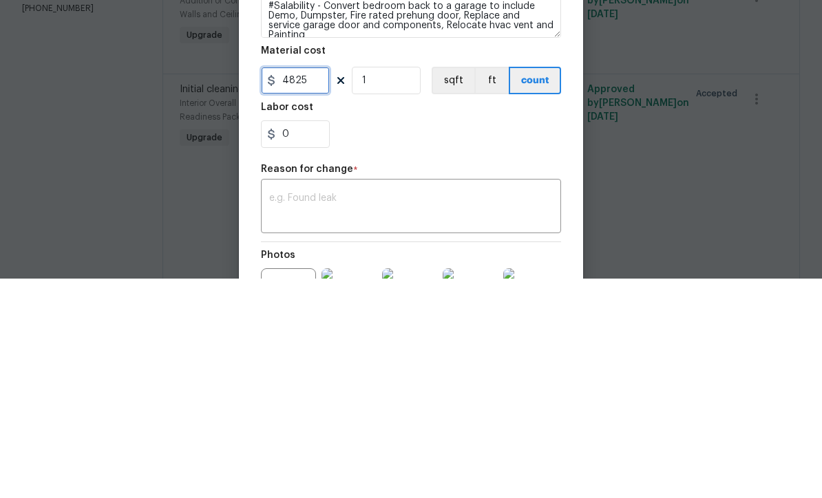
scroll to position [32, 0]
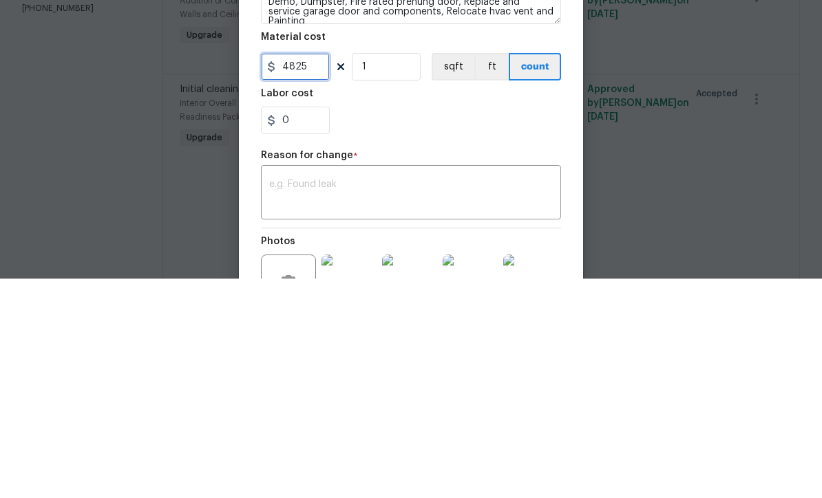
type input "4825"
click at [419, 399] on textarea at bounding box center [411, 413] width 284 height 29
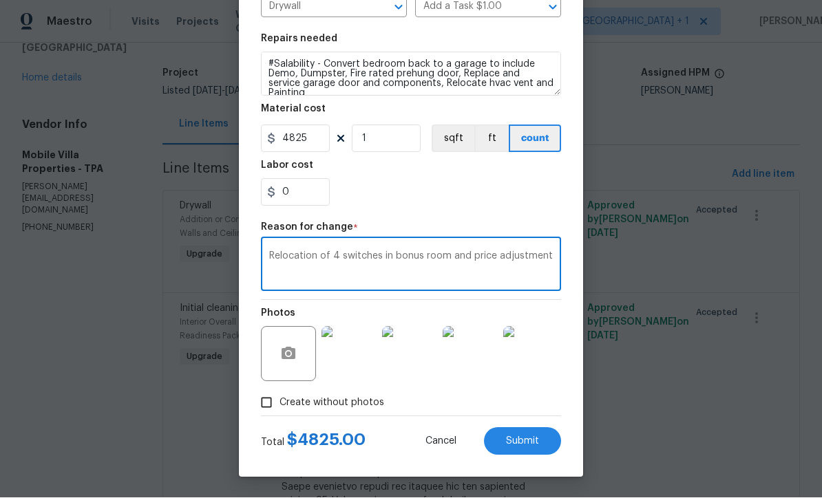
scroll to position [182, 0]
type textarea "Relocation of 4 switches in bonus room and price adjustment"
click at [444, 440] on span "Cancel" at bounding box center [440, 442] width 31 height 10
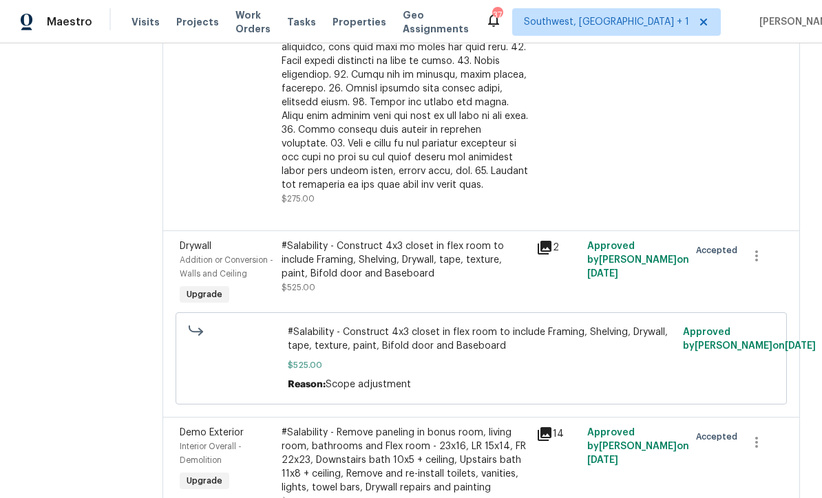
scroll to position [555, 0]
click at [387, 240] on div "#Salability - Construct 4x3 closet in flex room to include Framing, Shelving, D…" at bounding box center [405, 260] width 246 height 41
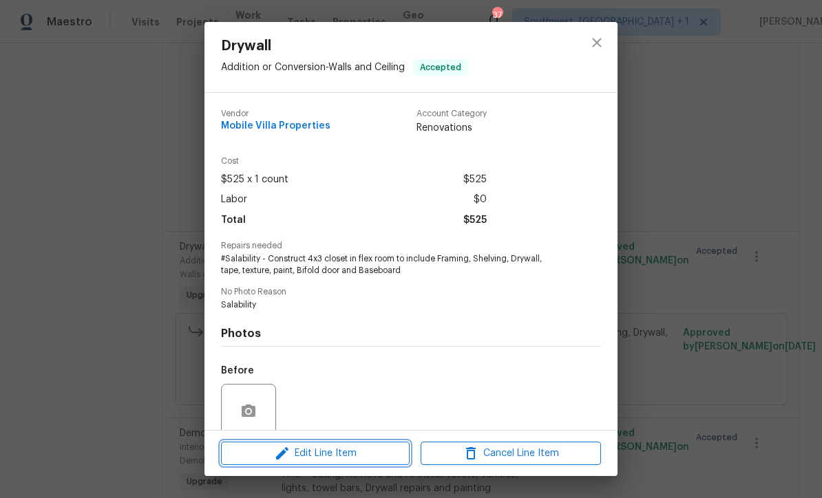
click at [371, 458] on span "Edit Line Item" at bounding box center [315, 453] width 180 height 17
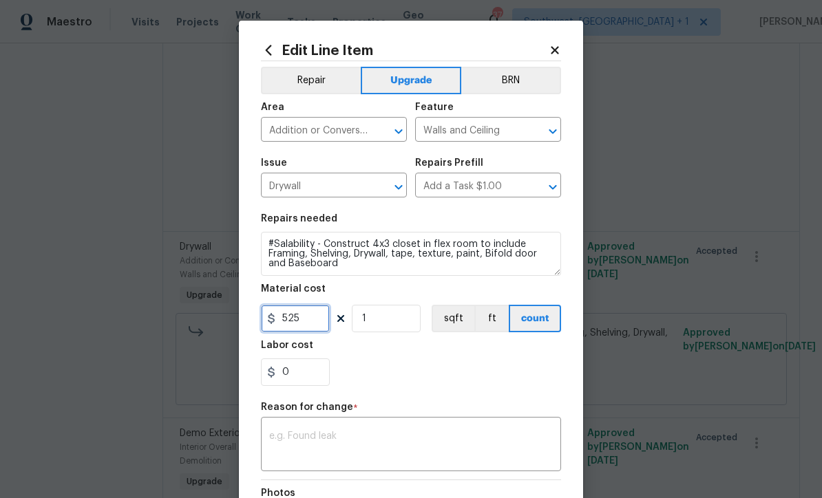
click at [327, 323] on input "525" at bounding box center [295, 319] width 69 height 28
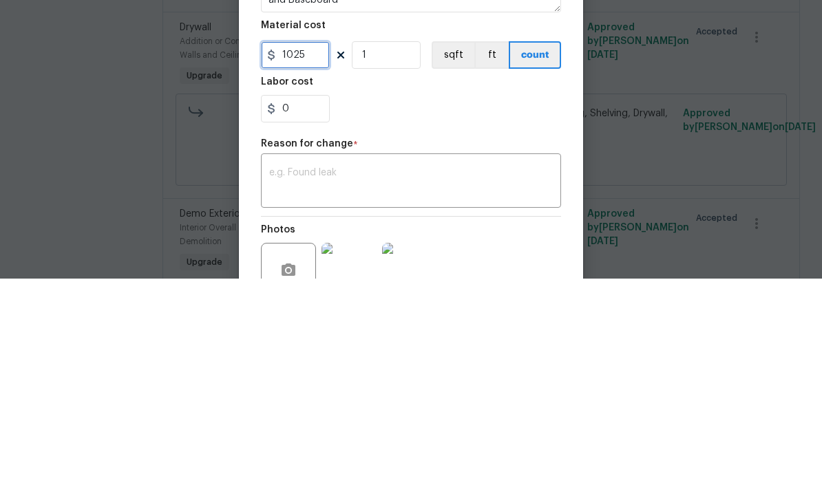
scroll to position [62, 0]
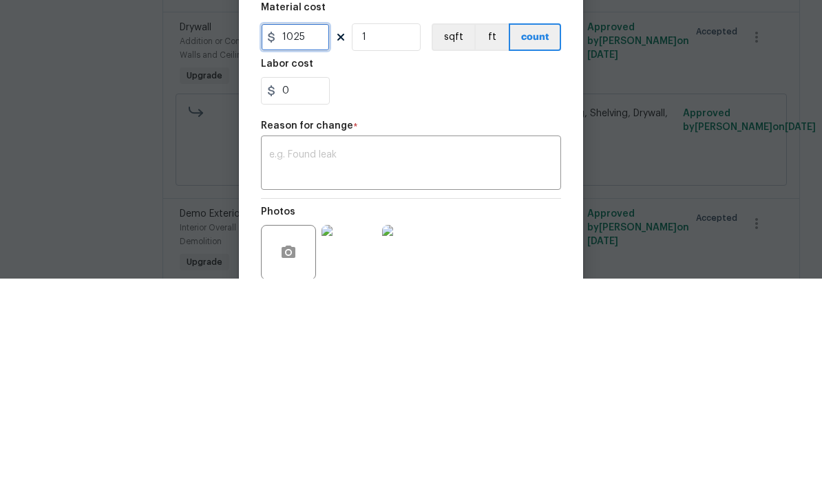
type input "1025"
click at [414, 370] on textarea at bounding box center [411, 384] width 284 height 29
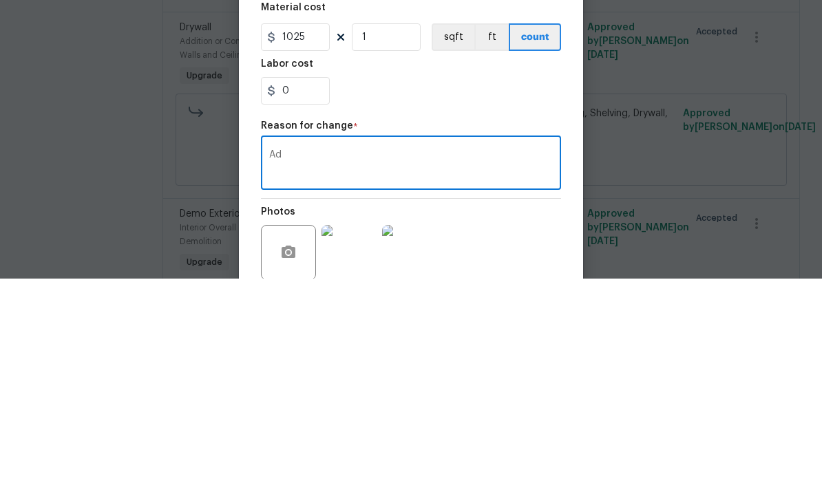
type textarea "A"
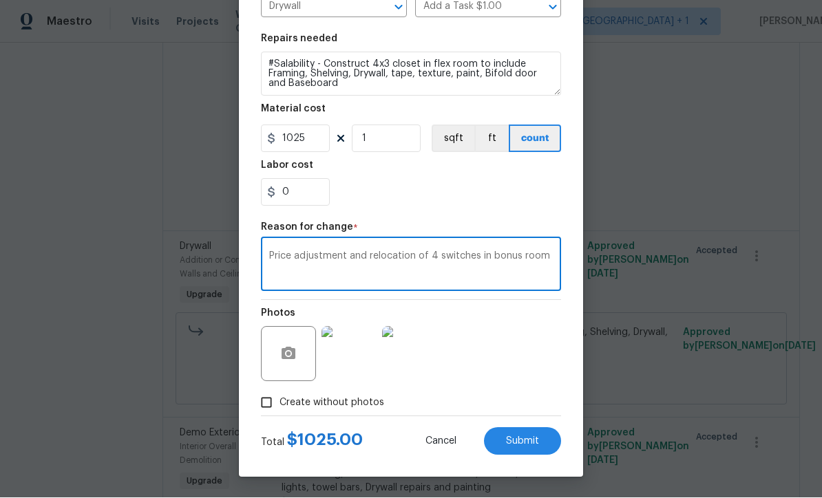
scroll to position [182, 0]
type textarea "Price adjustment and relocation of 4 switches in bonus room"
click at [530, 447] on button "Submit" at bounding box center [522, 442] width 77 height 28
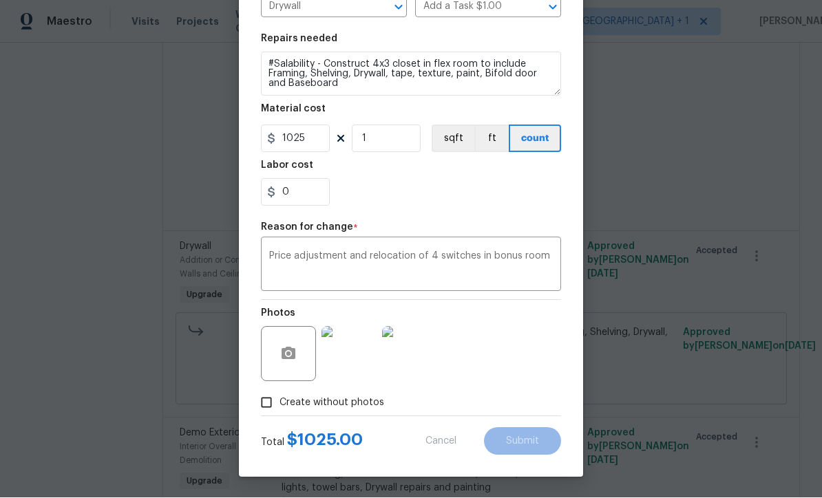
type input "525"
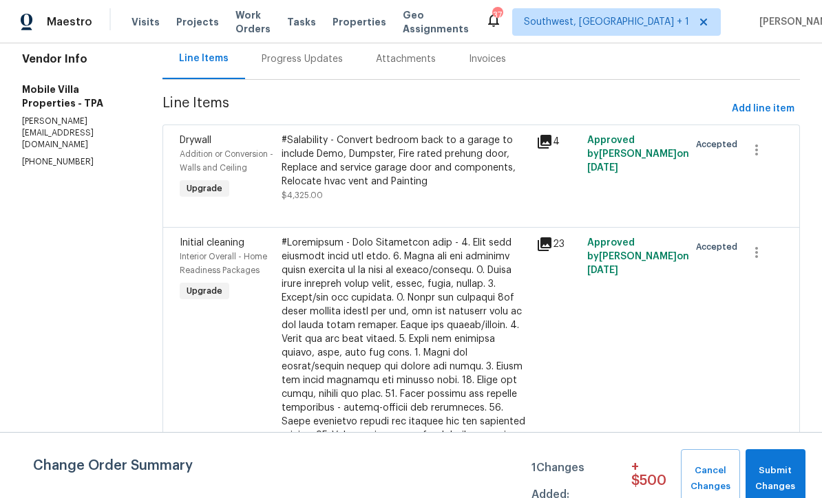
scroll to position [147, 0]
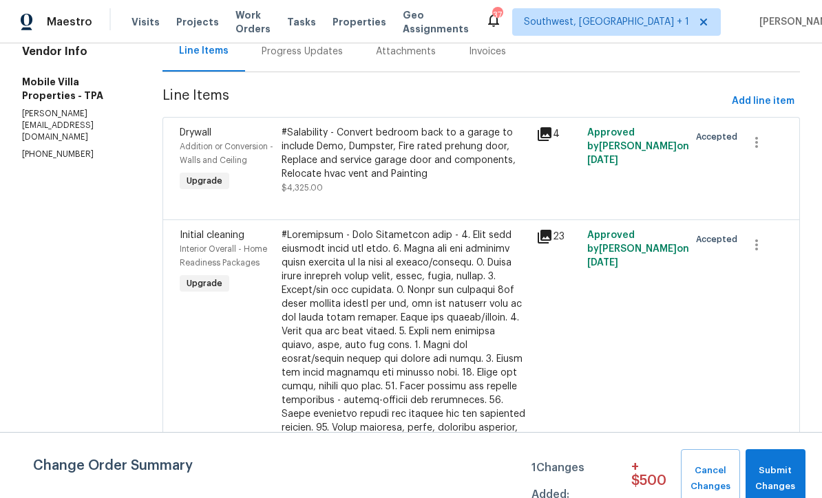
click at [419, 149] on div "#Salability - Convert bedroom back to a garage to include Demo, Dumpster, Fire …" at bounding box center [405, 160] width 246 height 69
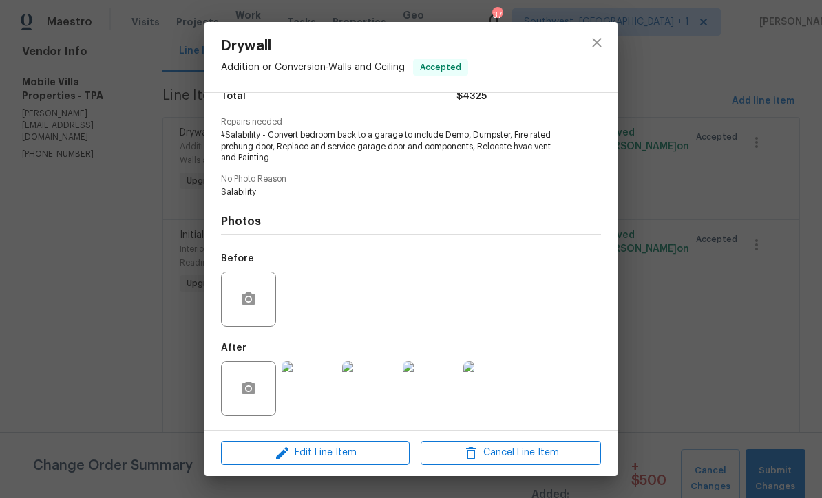
scroll to position [127, 0]
click at [359, 458] on span "Edit Line Item" at bounding box center [315, 453] width 180 height 17
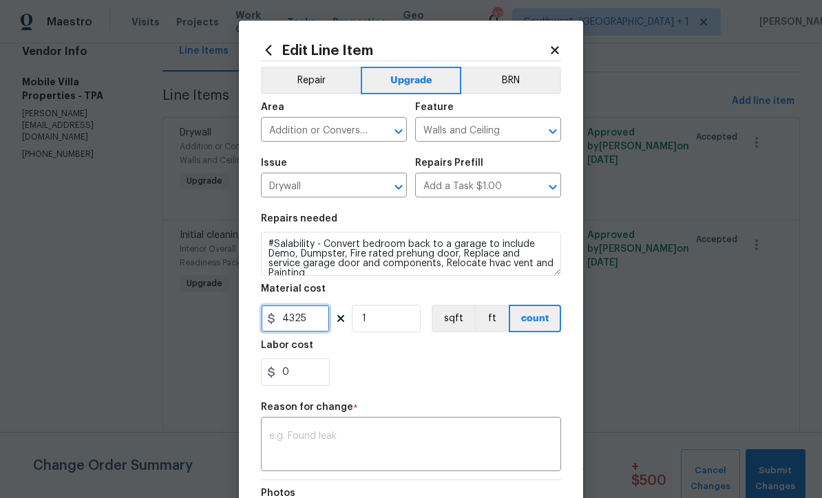
click at [326, 326] on input "4325" at bounding box center [295, 319] width 69 height 28
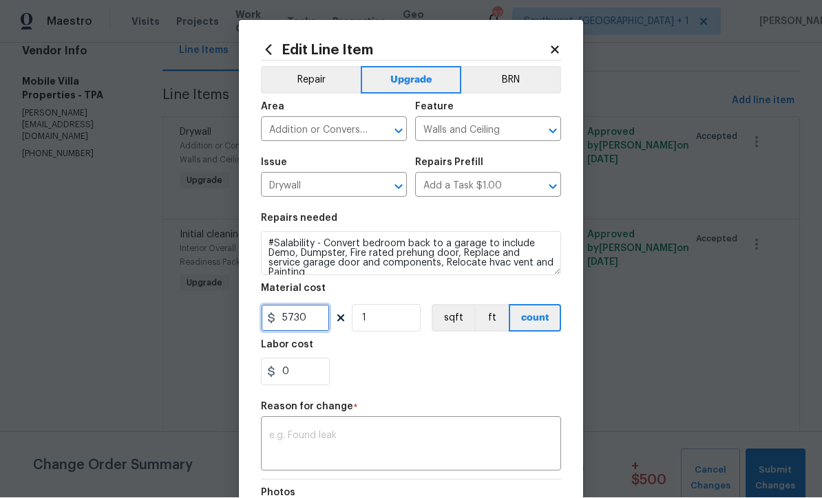
type input "5730"
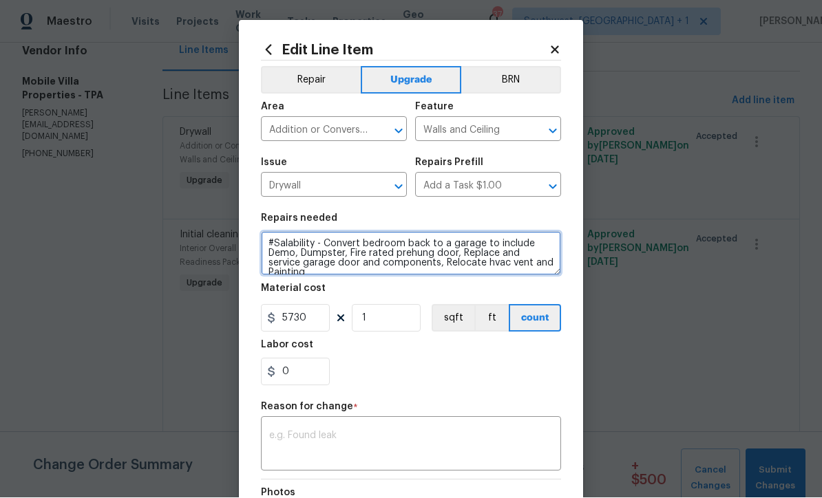
click at [399, 260] on textarea "#Salability - Convert bedroom back to a garage to include Demo, Dumpster, Fire …" at bounding box center [411, 254] width 300 height 44
type textarea "#Salability - Convert bedroom back to a garage to include Demo, Dumpster, Fire …"
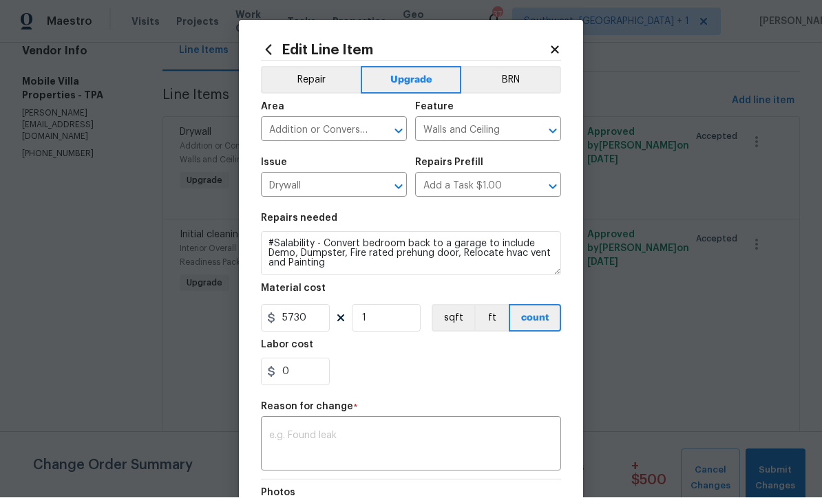
click at [496, 381] on div "0" at bounding box center [411, 373] width 300 height 28
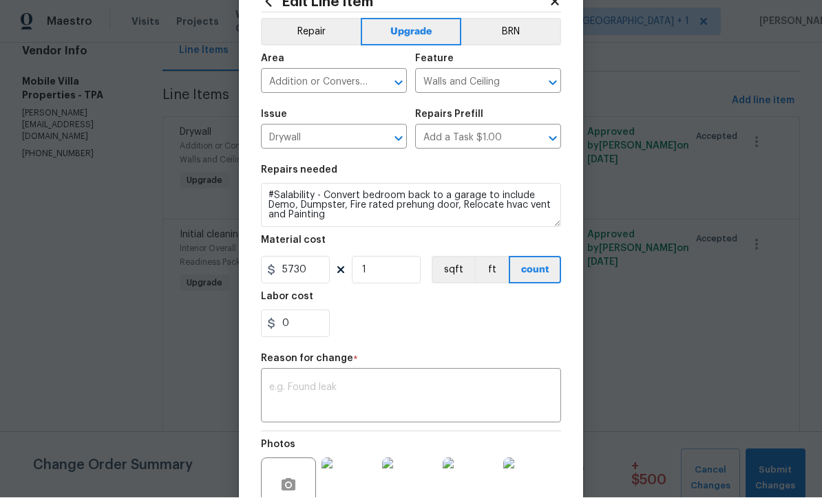
scroll to position [81, 0]
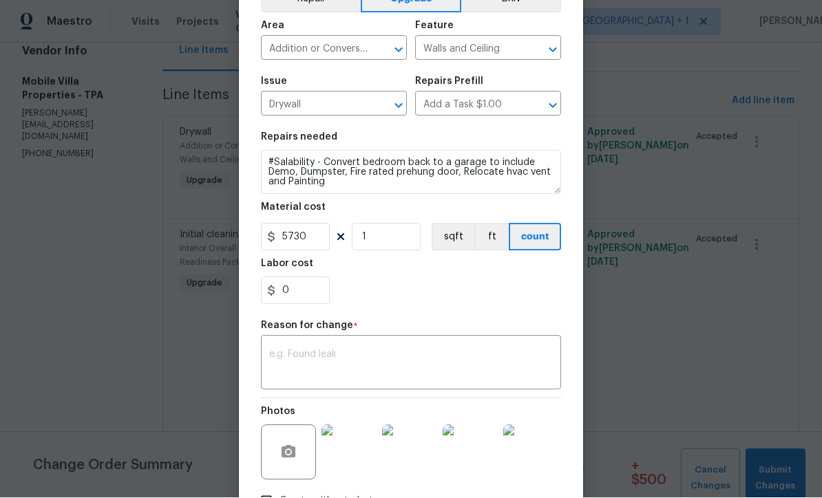
click at [479, 379] on textarea at bounding box center [411, 364] width 284 height 29
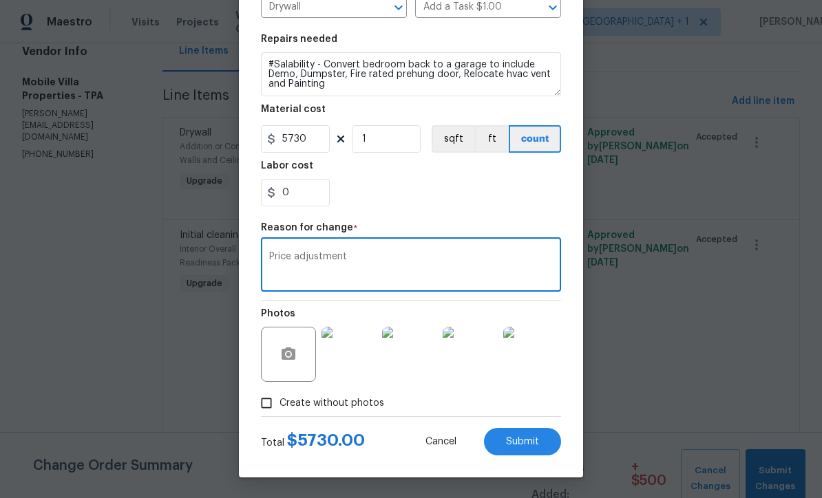
scroll to position [182, 0]
type textarea "Price adjustment"
click at [519, 443] on span "Submit" at bounding box center [522, 442] width 33 height 10
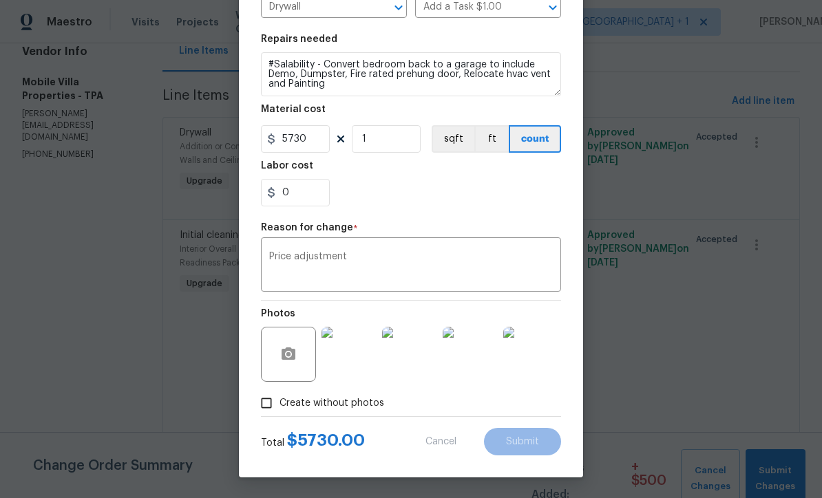
type textarea "#Salability - Convert bedroom back to a garage to include Demo, Dumpster, Fire …"
type input "4325"
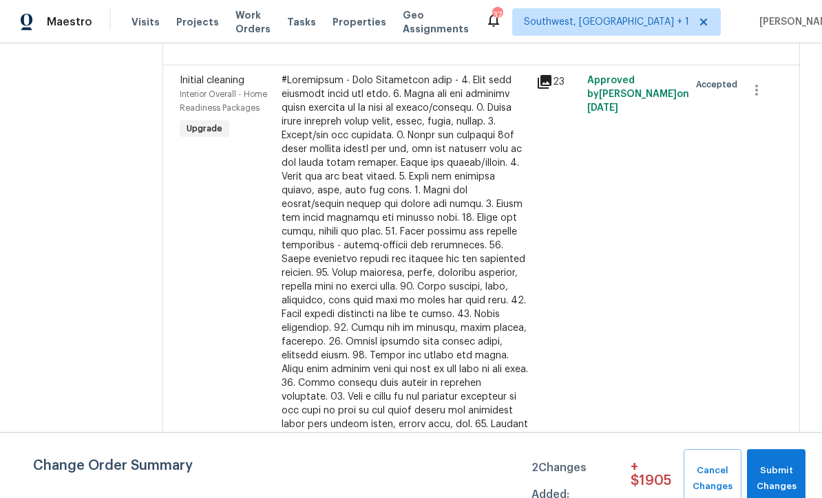
scroll to position [327, 0]
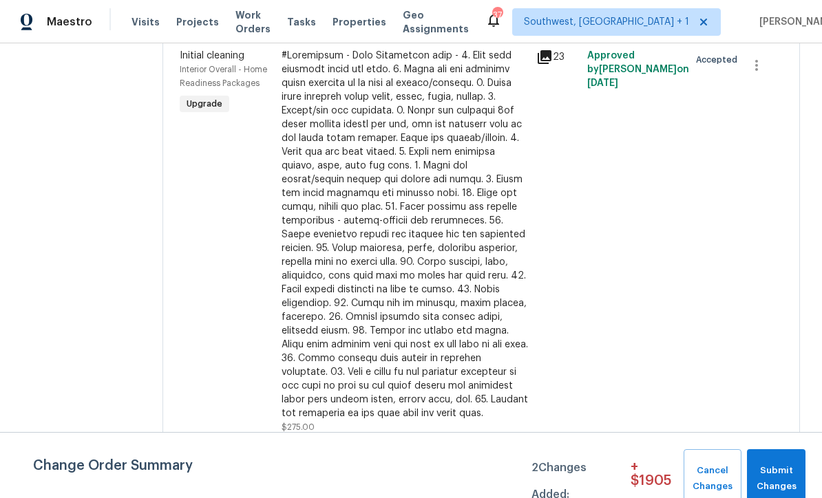
click at [432, 187] on div at bounding box center [405, 235] width 246 height 372
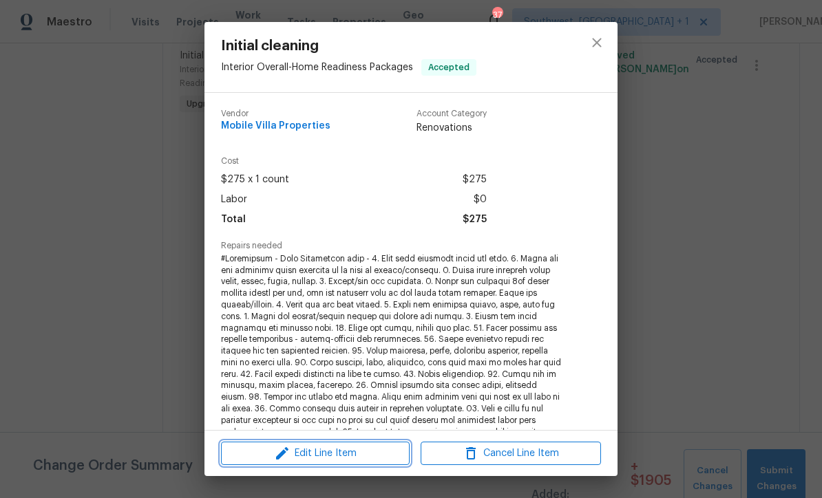
click at [343, 458] on span "Edit Line Item" at bounding box center [315, 453] width 180 height 17
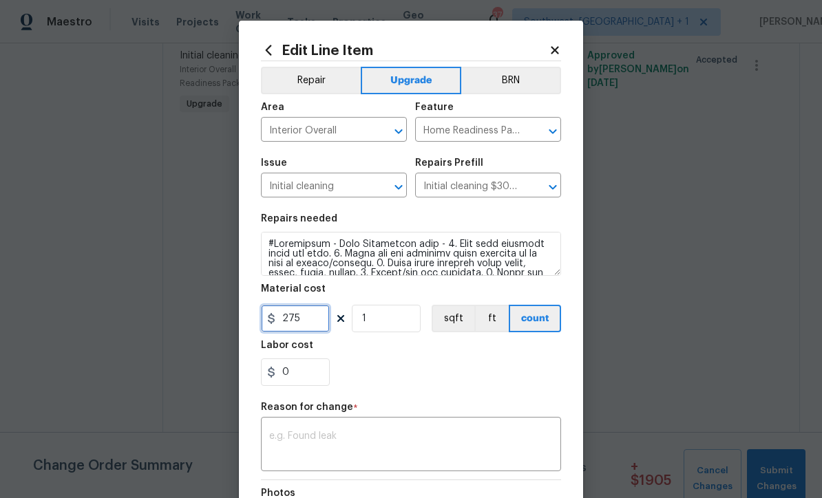
click at [325, 329] on input "275" at bounding box center [295, 319] width 69 height 28
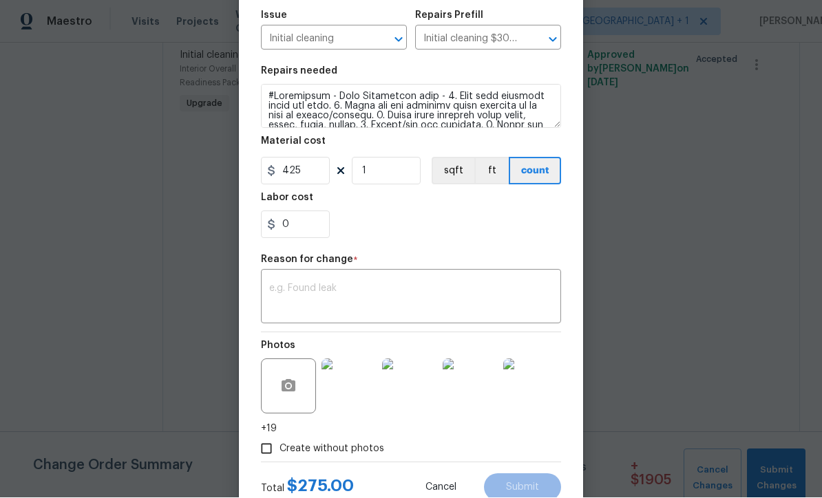
scroll to position [167, 0]
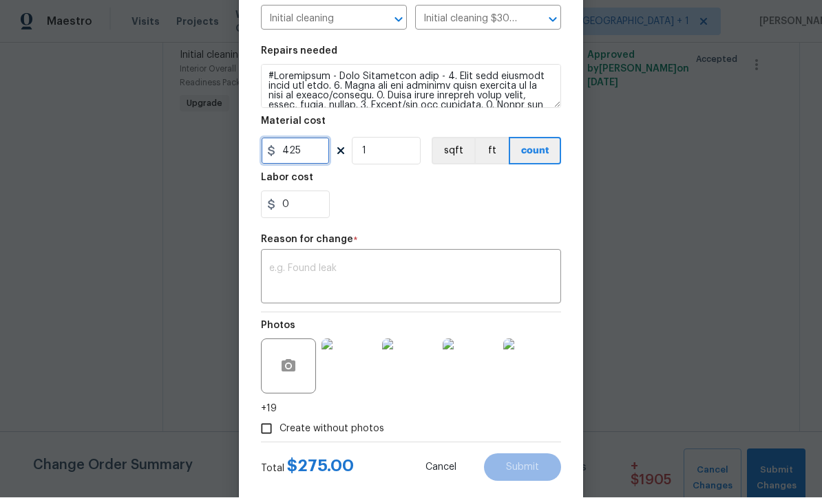
type input "425"
click at [489, 291] on textarea at bounding box center [411, 278] width 284 height 29
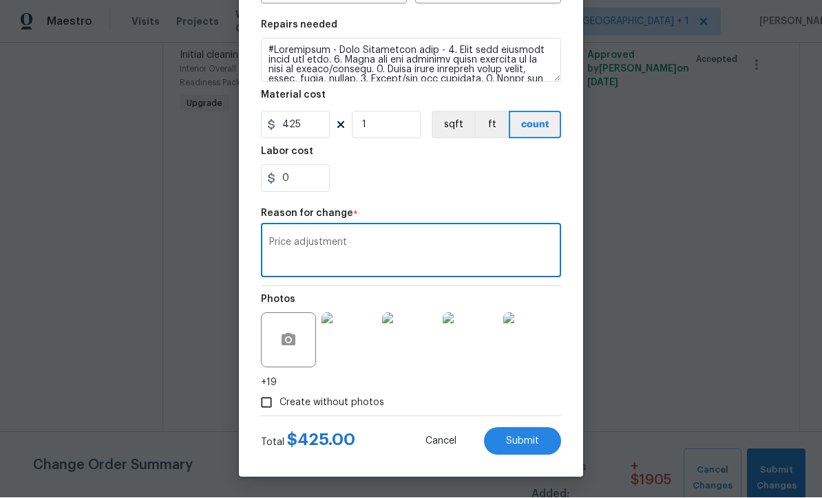
scroll to position [196, 0]
type textarea "Price adjustment"
click at [523, 445] on span "Submit" at bounding box center [522, 442] width 33 height 10
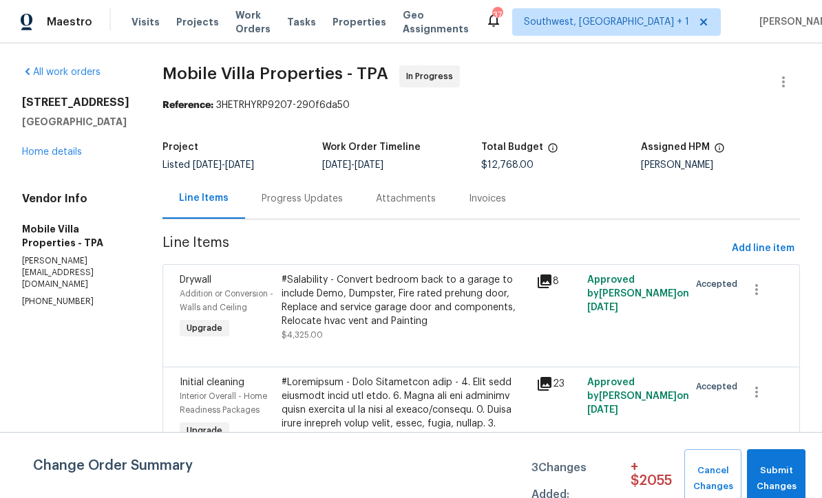
scroll to position [0, 0]
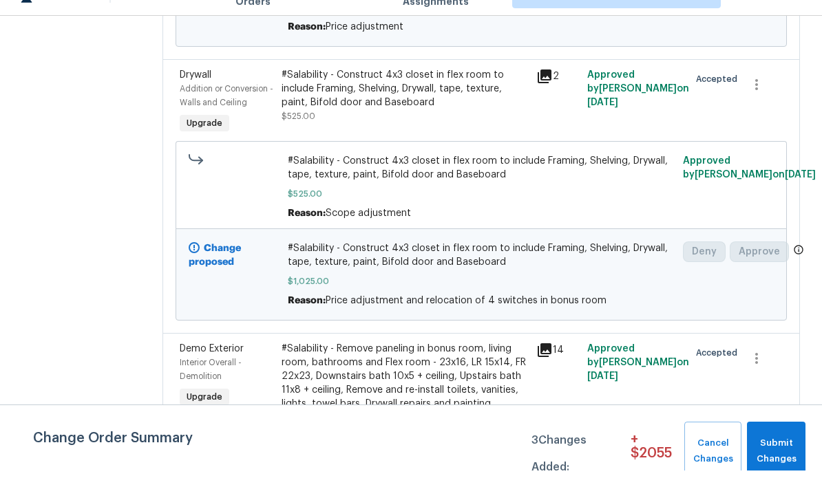
scroll to position [45, 0]
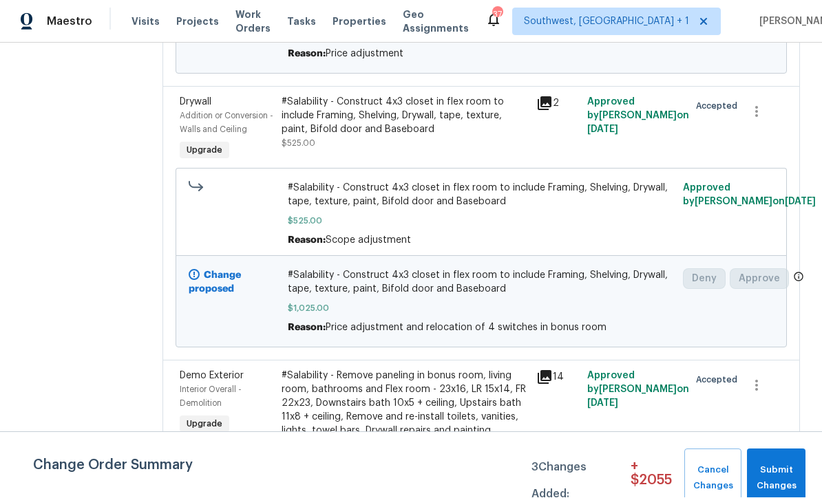
click at [382, 370] on div "#Salability - Remove paneling in bonus room, living room, bathrooms and Flex ro…" at bounding box center [405, 404] width 246 height 69
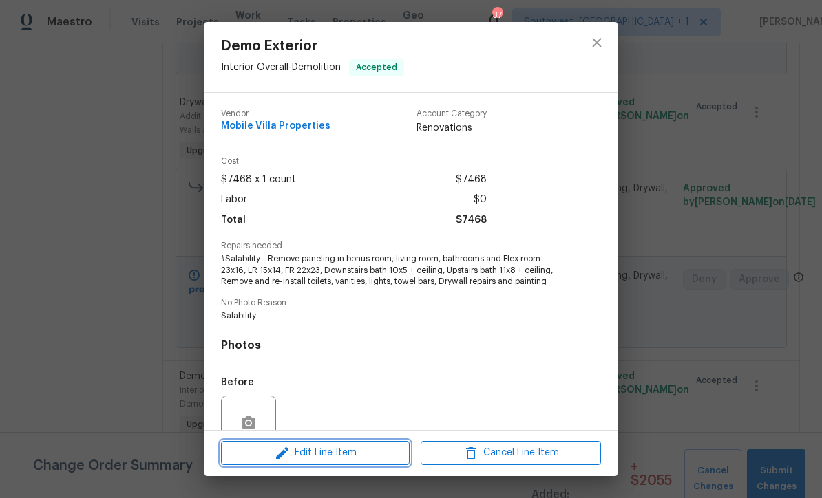
click at [341, 458] on span "Edit Line Item" at bounding box center [315, 453] width 180 height 17
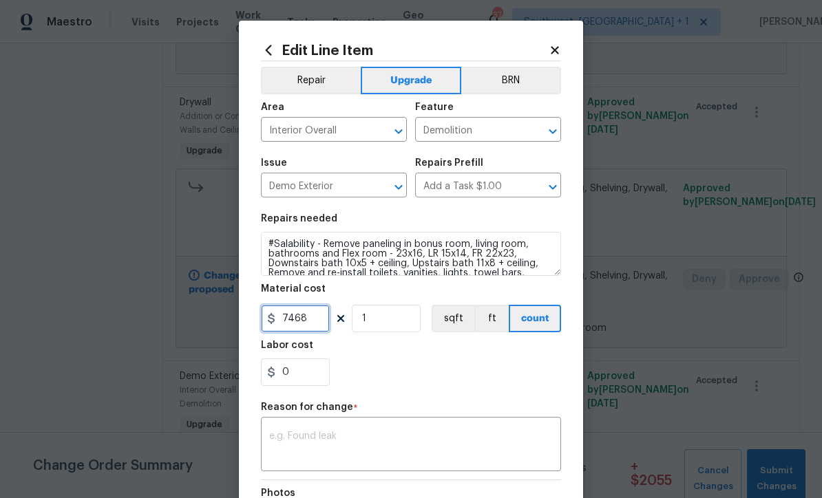
click at [325, 318] on input "7468" at bounding box center [295, 319] width 69 height 28
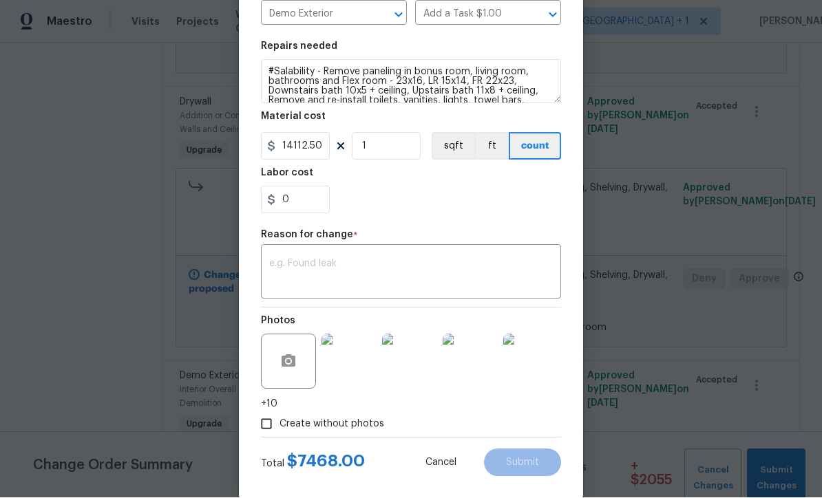
scroll to position [173, 0]
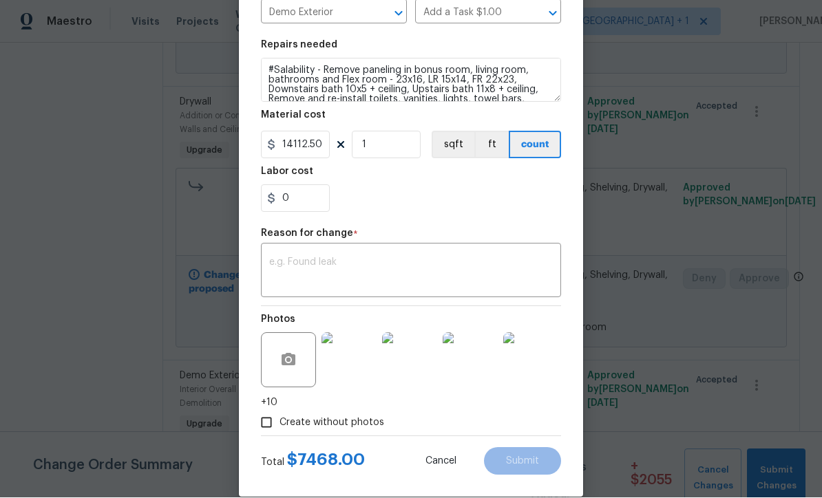
click at [410, 271] on textarea at bounding box center [411, 272] width 284 height 29
type input "14112.5"
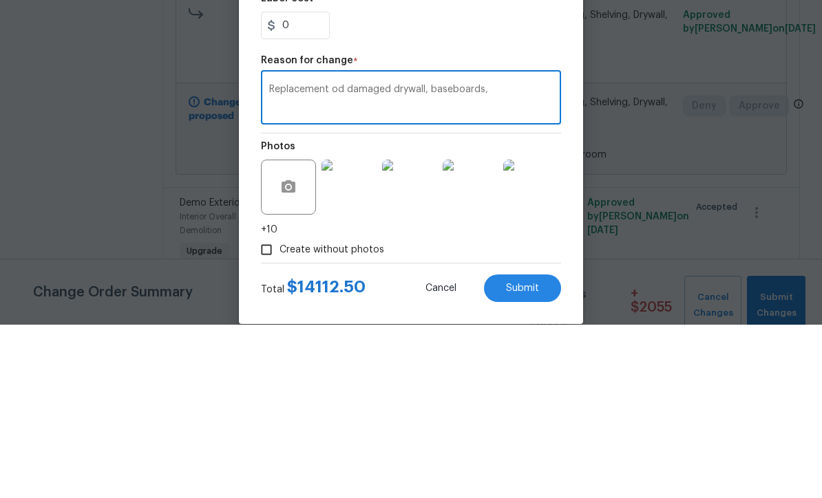
click at [282, 258] on textarea "Replacement od damaged drywall, baseboards," at bounding box center [411, 272] width 284 height 29
click at [547, 258] on textarea "Demo and replacement of damaged drywall, baseboards," at bounding box center [411, 272] width 284 height 29
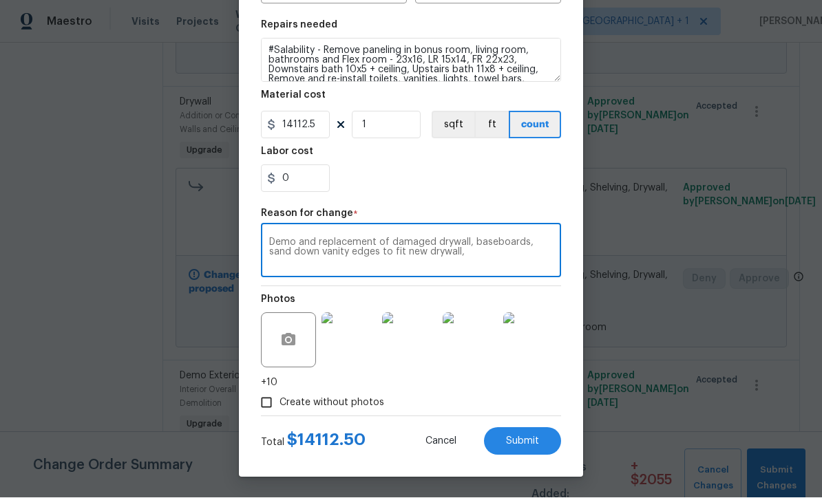
scroll to position [196, 0]
type textarea "Demo and replacement of damaged drywall, baseboards, sand down vanity edges to …"
click at [522, 442] on span "Submit" at bounding box center [522, 442] width 33 height 10
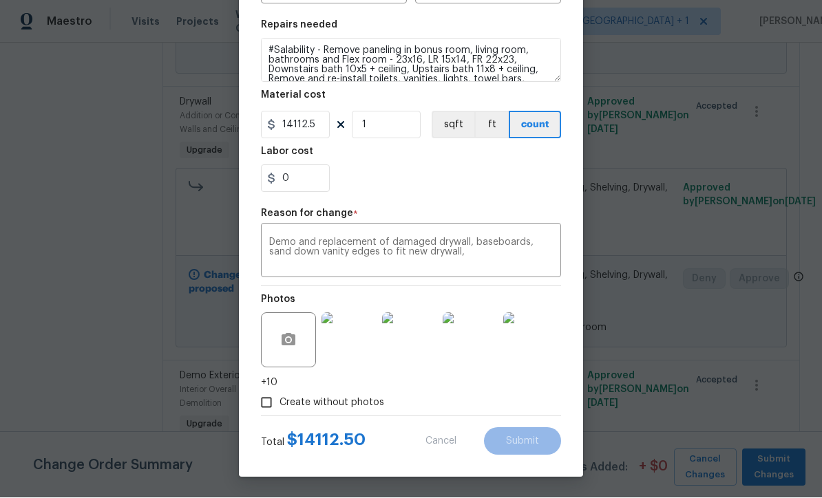
type input "7468"
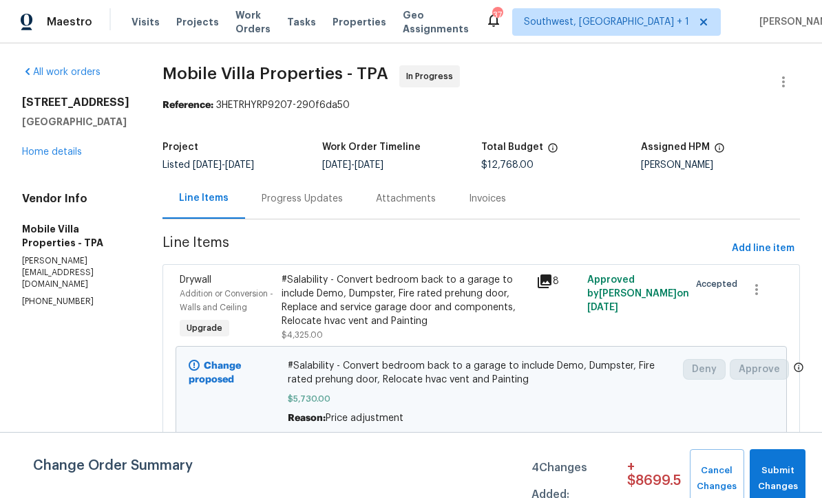
scroll to position [0, 0]
click at [760, 240] on span "Add line item" at bounding box center [763, 248] width 63 height 17
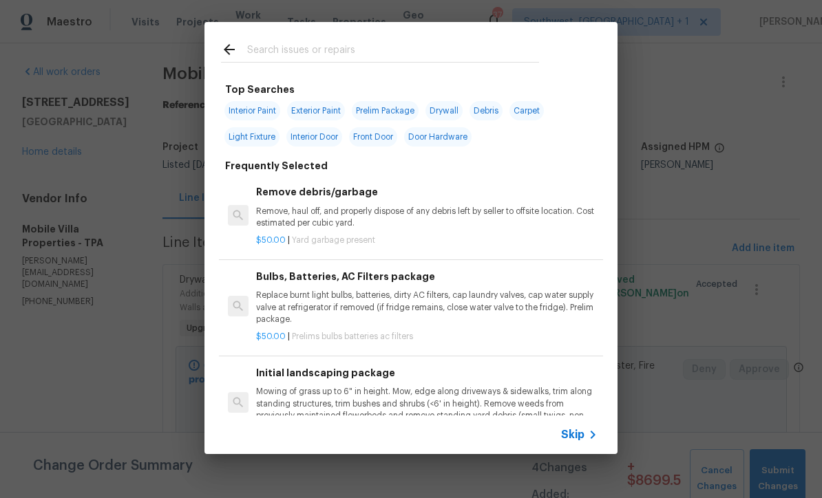
click at [584, 438] on span "Skip" at bounding box center [572, 435] width 23 height 14
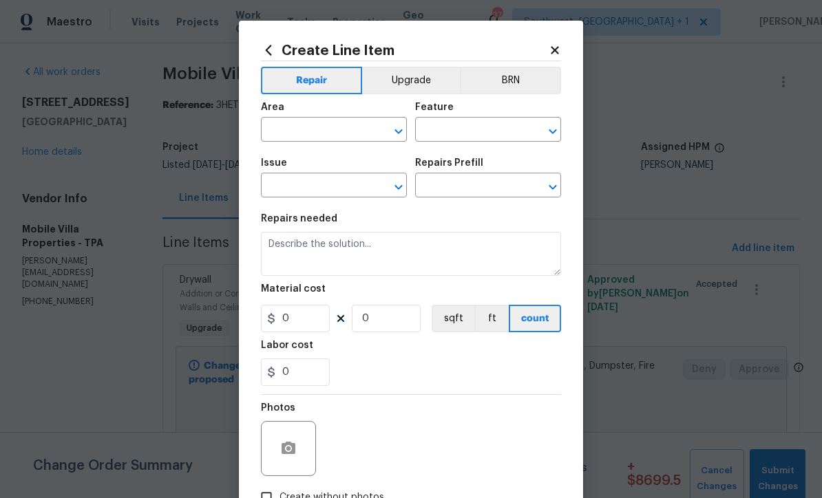
click at [335, 127] on input "text" at bounding box center [314, 130] width 107 height 21
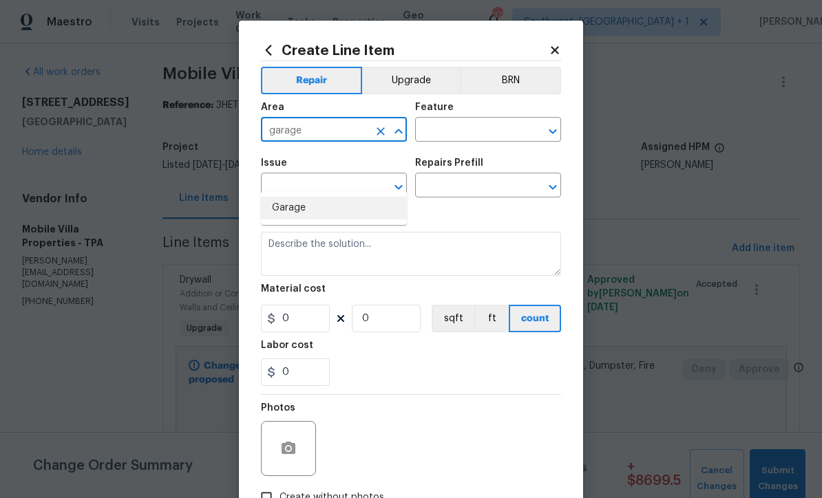
click at [319, 197] on li "Garage" at bounding box center [334, 208] width 146 height 23
type input "Garage"
click at [490, 131] on input "text" at bounding box center [468, 130] width 107 height 21
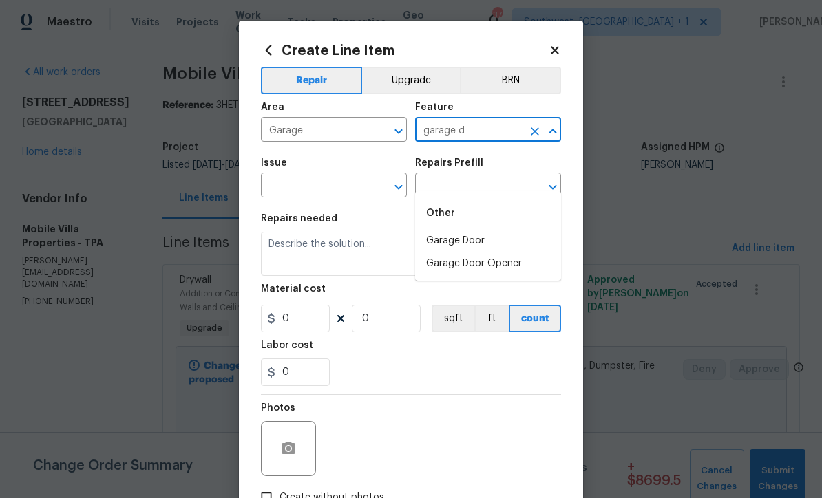
click at [476, 230] on li "Garage Door" at bounding box center [488, 241] width 146 height 23
type input "Garage Door"
click at [356, 189] on input "text" at bounding box center [314, 186] width 107 height 21
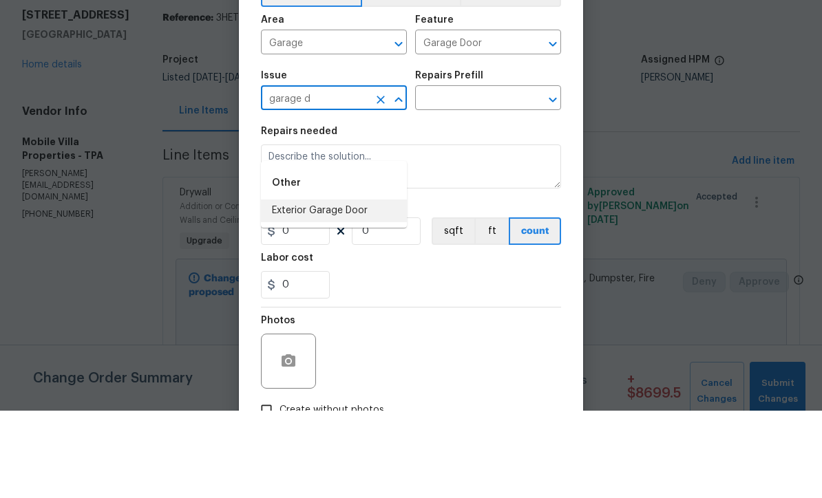
click at [370, 287] on li "Exterior Garage Door" at bounding box center [334, 298] width 146 height 23
type input "Exterior Garage Door"
click at [487, 176] on input "text" at bounding box center [468, 186] width 107 height 21
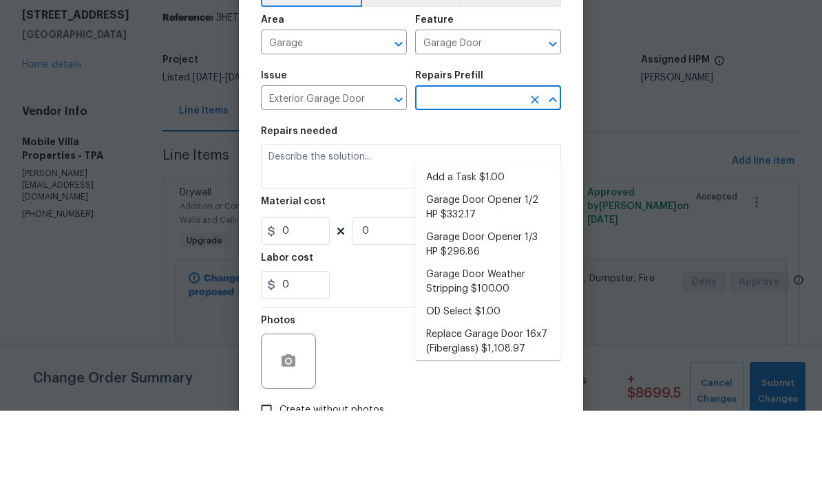
click at [485, 254] on li "Add a Task $1.00" at bounding box center [488, 265] width 146 height 23
type input "Add a Task $1.00"
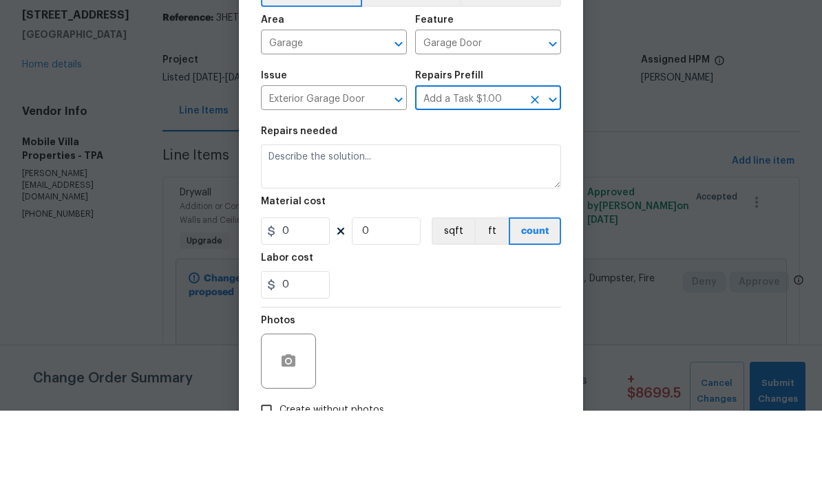
type input "Interior Door"
type textarea "HPM to detail"
type input "1"
type input "Add a Task $1.00"
type input "1"
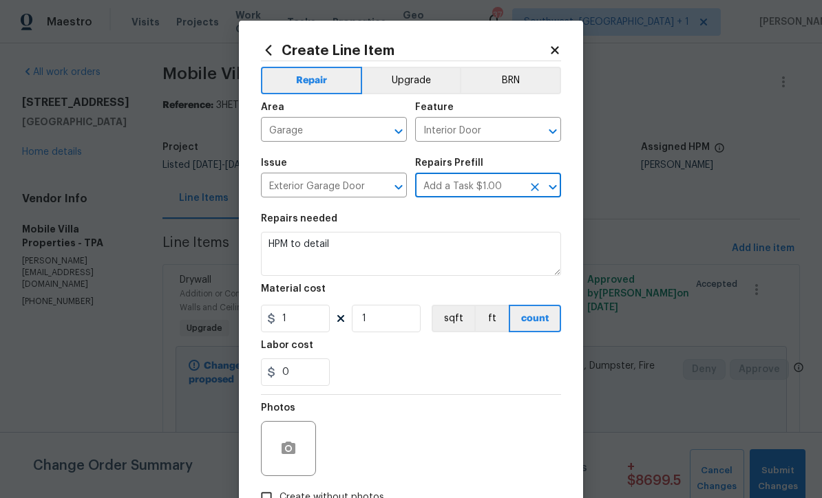
scroll to position [8, 0]
click at [425, 78] on button "Upgrade" at bounding box center [411, 81] width 98 height 28
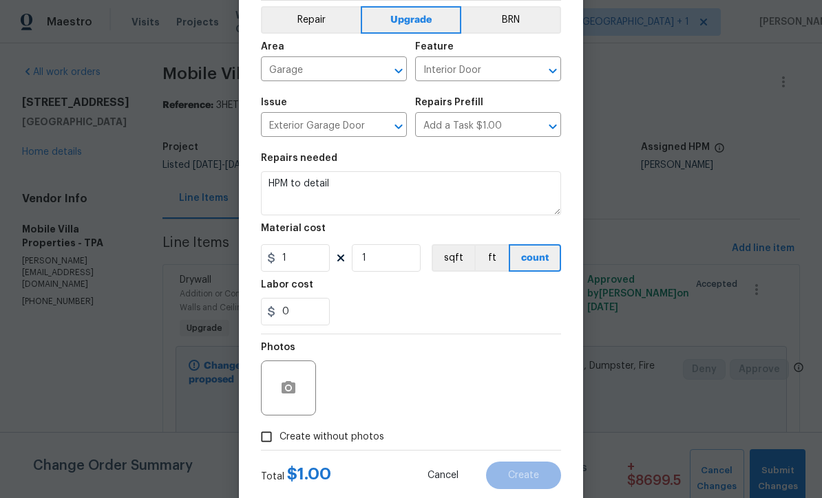
scroll to position [76, 0]
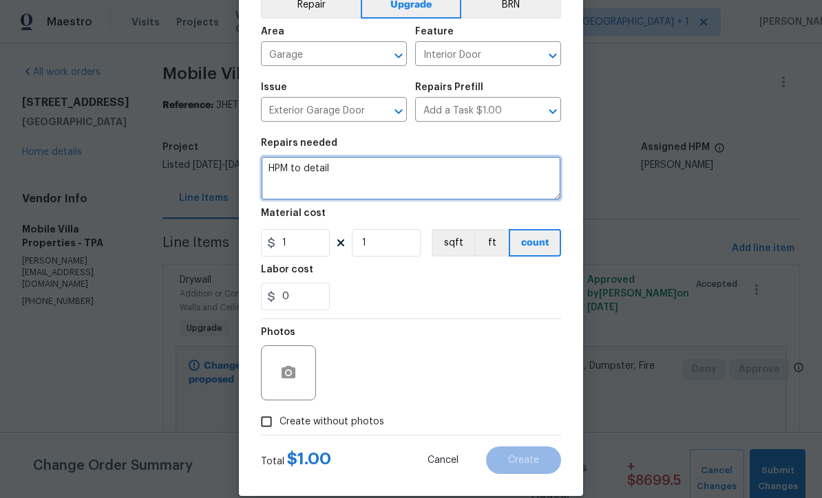
click at [360, 169] on textarea "HPM to detail" at bounding box center [411, 178] width 300 height 44
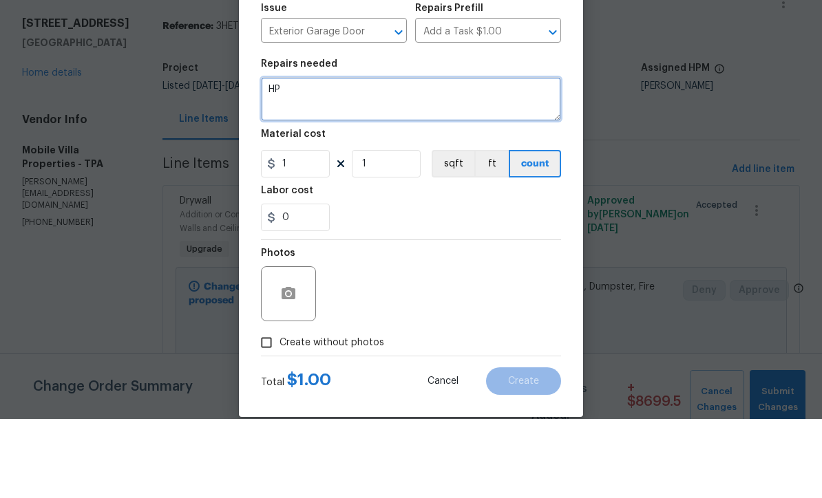
type textarea "H"
type textarea "#Salability - Garage door and opener"
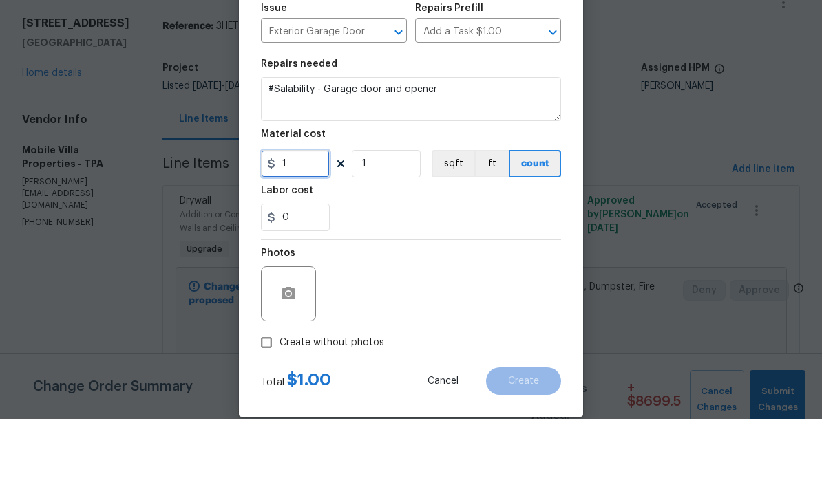
click at [319, 229] on input "1" at bounding box center [295, 243] width 69 height 28
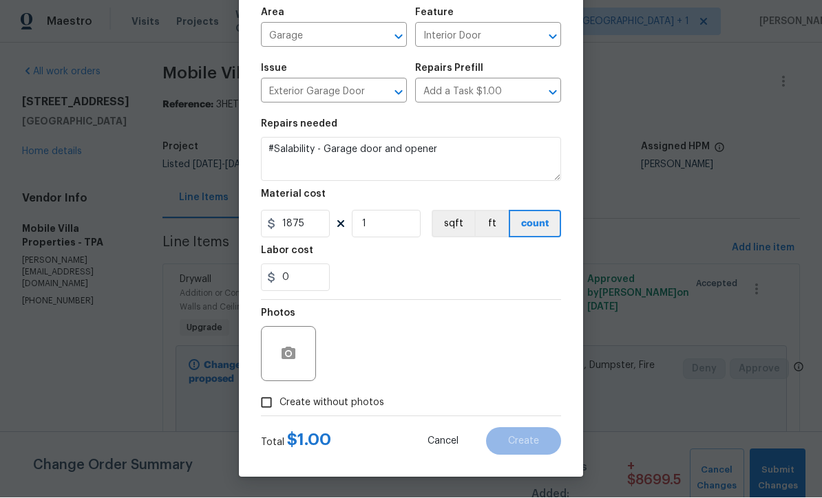
scroll to position [97, 0]
type input "1875"
click at [273, 405] on input "Create without photos" at bounding box center [266, 403] width 26 height 26
checkbox input "true"
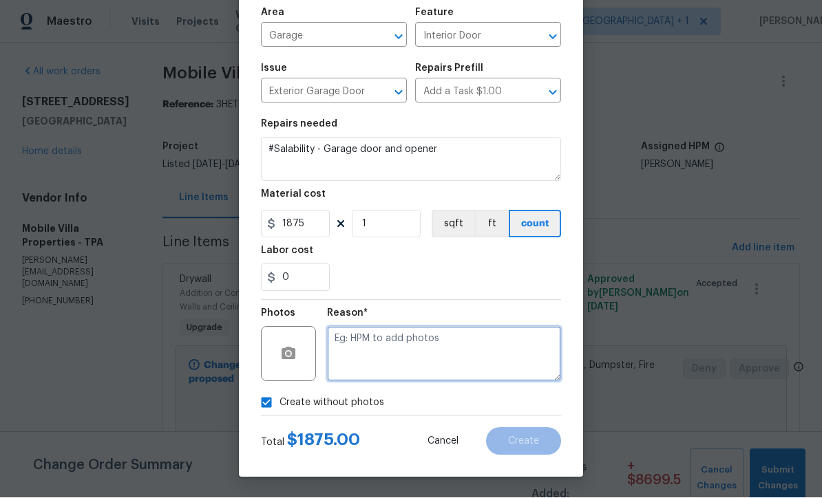
click at [432, 353] on textarea at bounding box center [444, 354] width 234 height 55
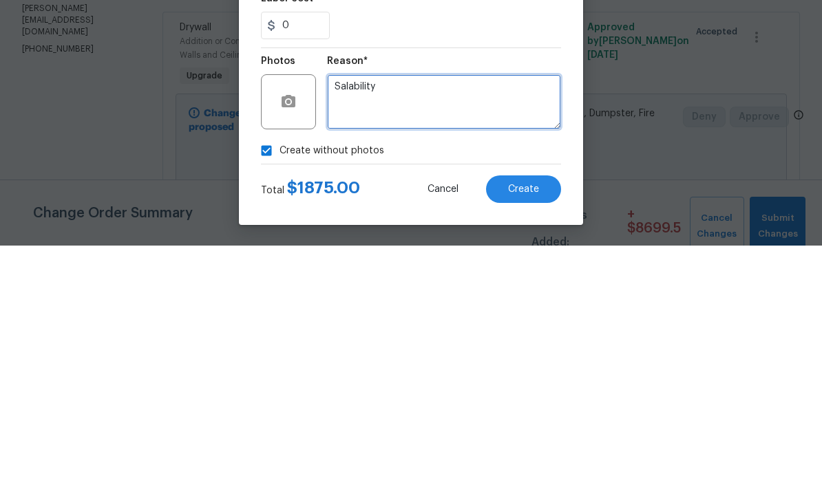
type textarea "Salability"
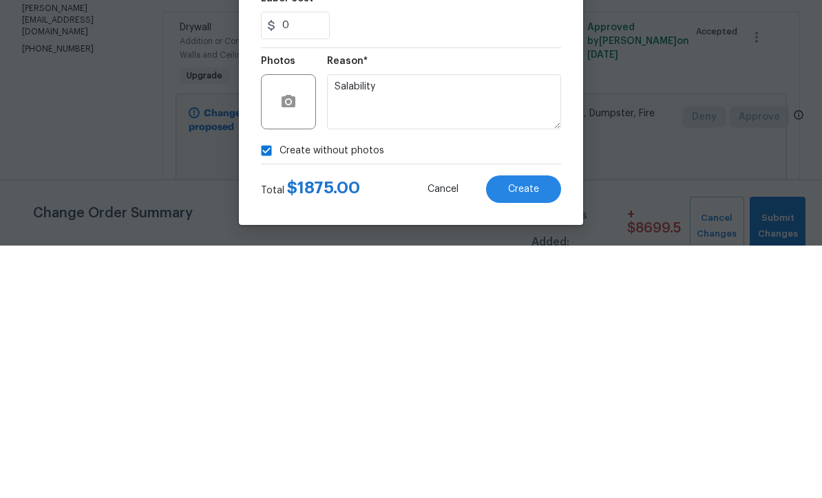
click at [531, 437] on span "Create" at bounding box center [523, 442] width 31 height 10
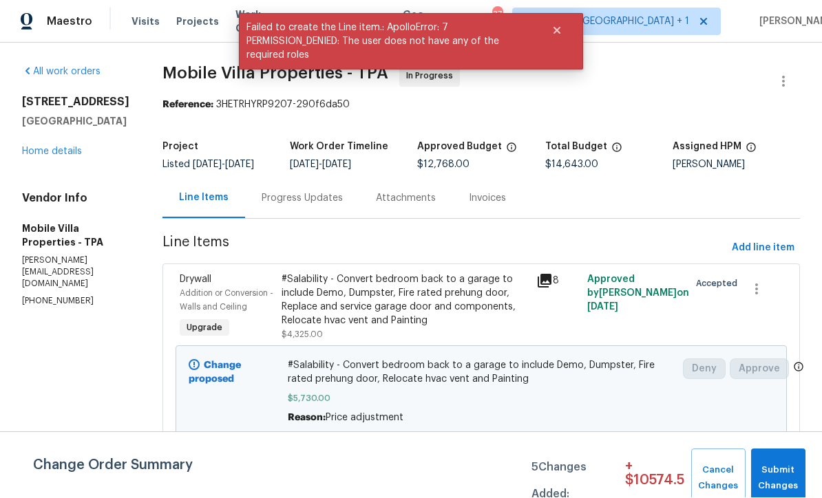
scroll to position [1, 0]
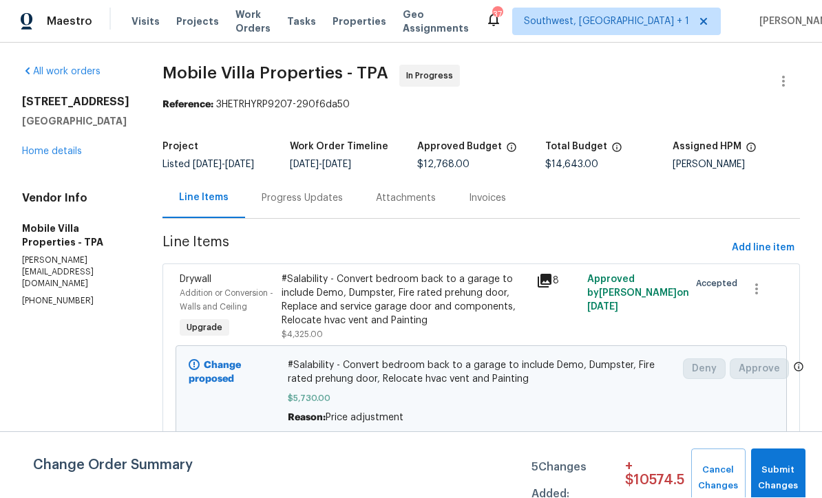
scroll to position [1, 0]
click at [787, 473] on span "Submit Changes" at bounding box center [778, 479] width 41 height 32
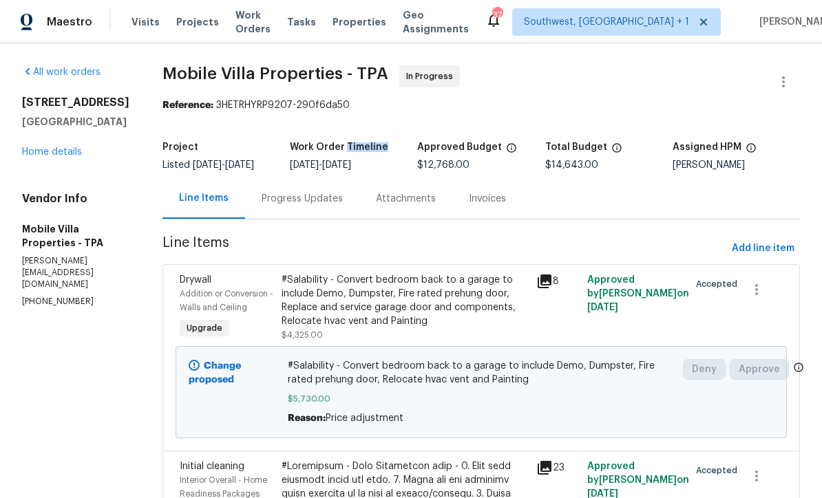
click at [419, 352] on div "Change proposed #Salability - Convert bedroom back to a garage to include Demo,…" at bounding box center [481, 392] width 611 height 92
